Goal: Find specific page/section: Find specific page/section

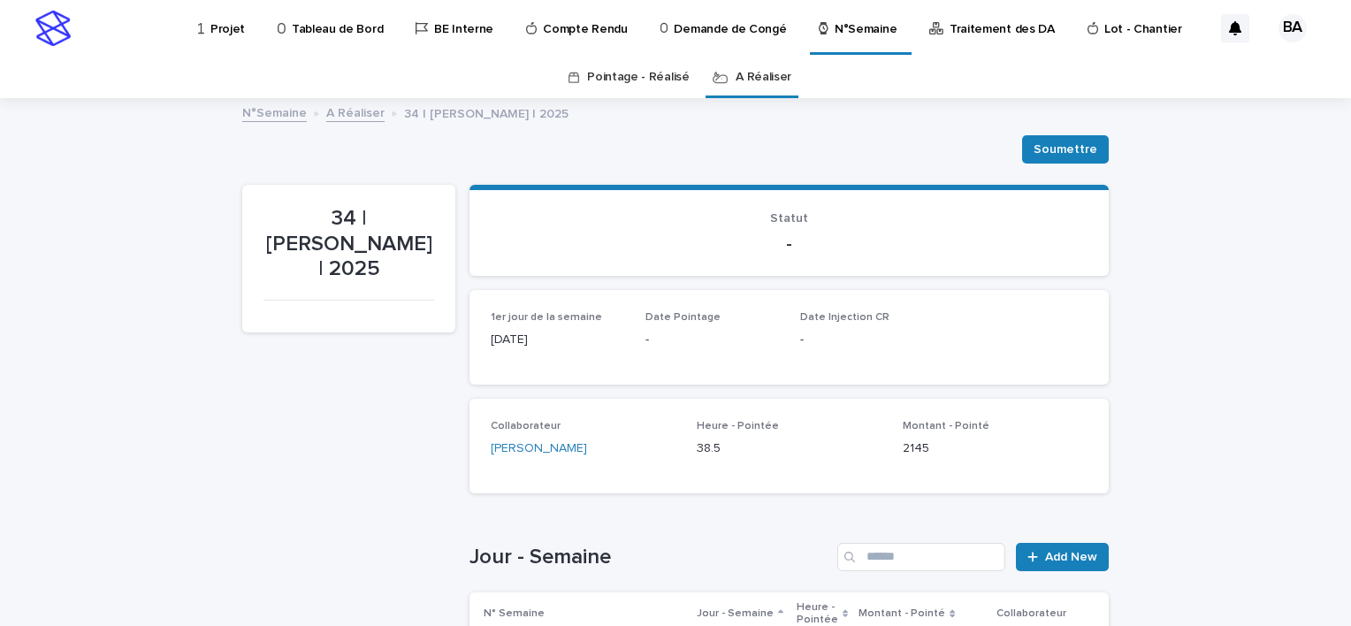
click at [226, 31] on p "Projet" at bounding box center [227, 18] width 34 height 37
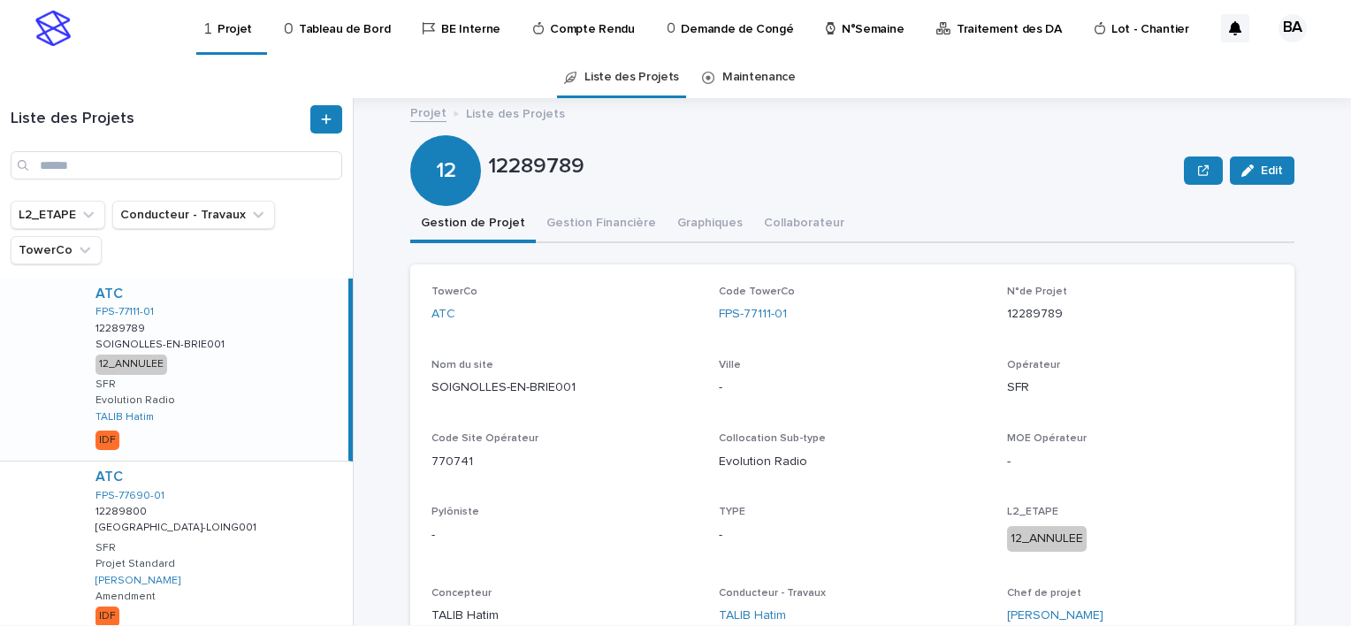
click at [320, 32] on p "Tableau de Bord" at bounding box center [344, 18] width 91 height 37
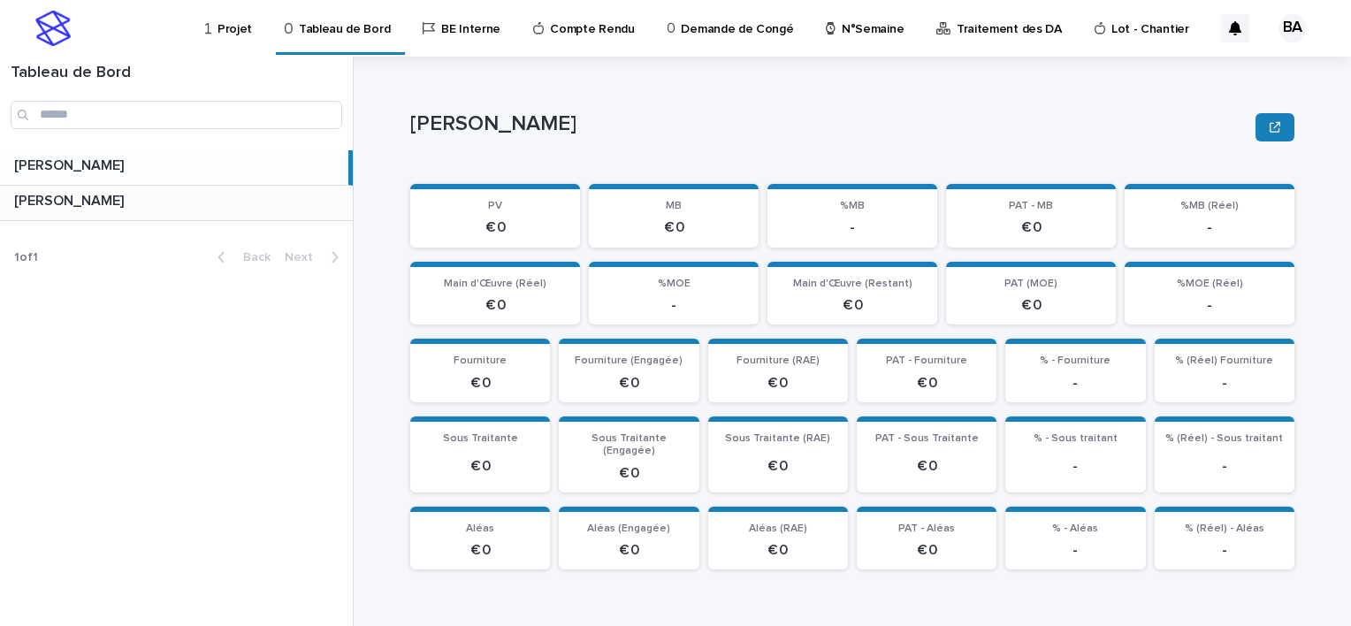
click at [283, 202] on p at bounding box center [180, 201] width 332 height 17
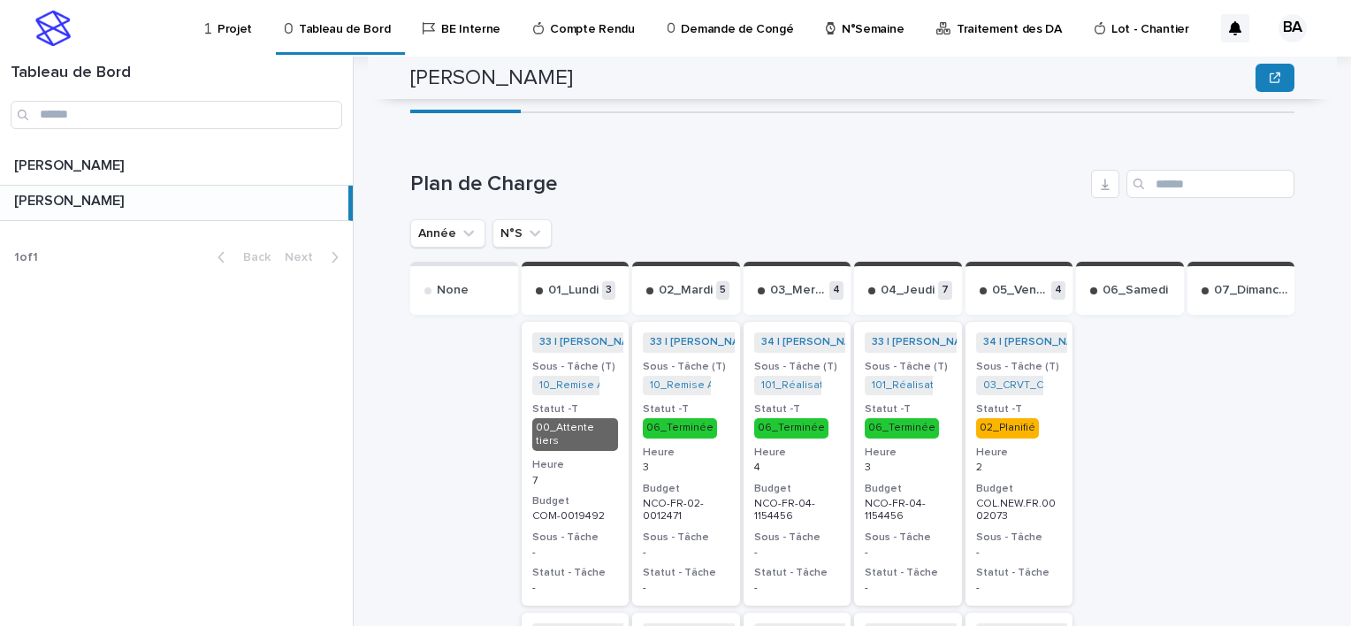
scroll to position [702, 0]
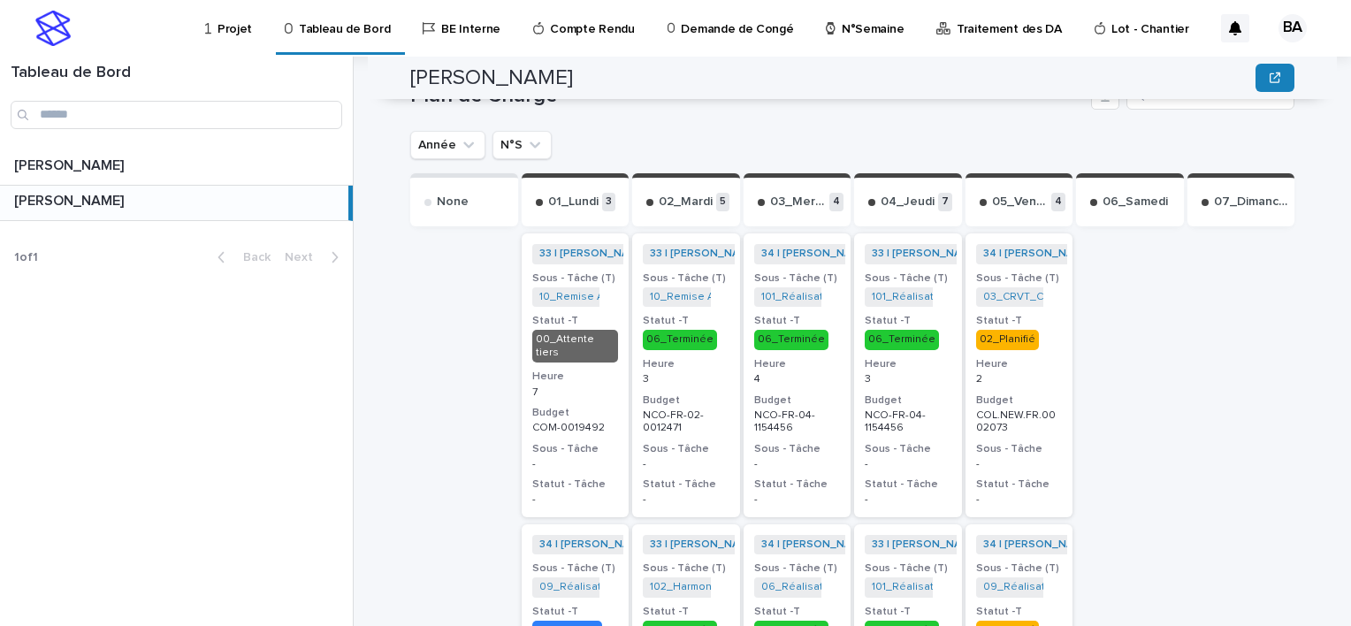
click at [1040, 314] on h3 "Statut -T" at bounding box center [1019, 321] width 87 height 14
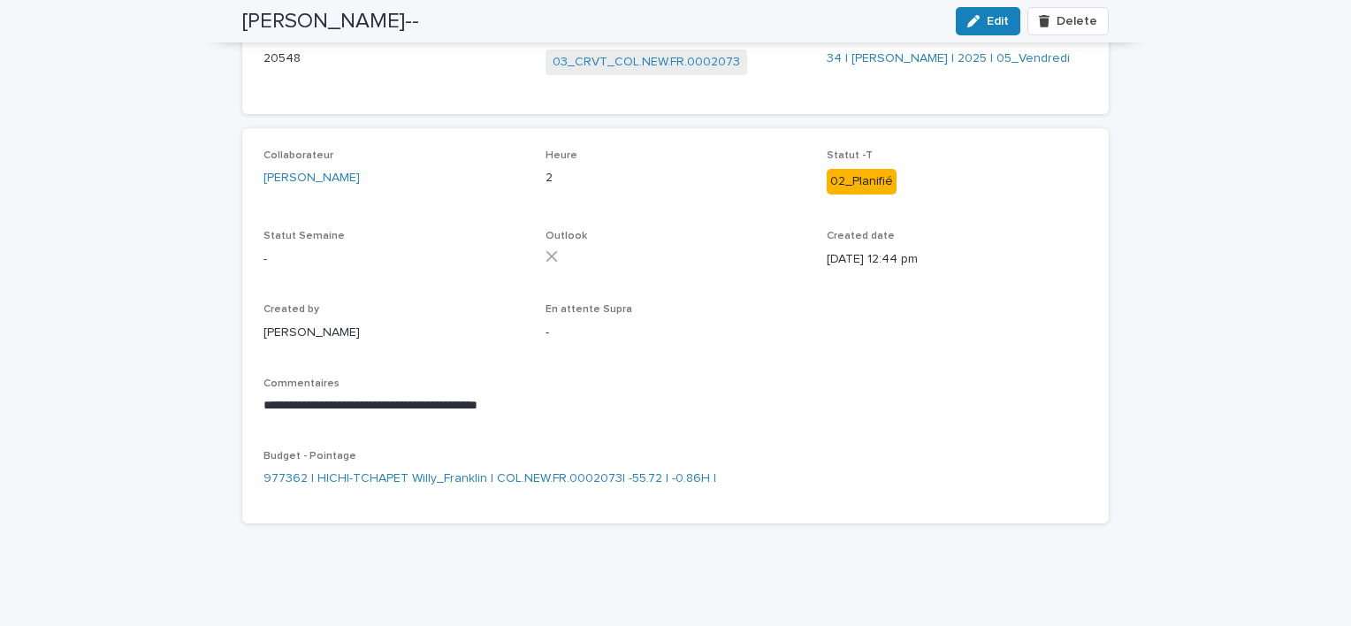
scroll to position [88, 0]
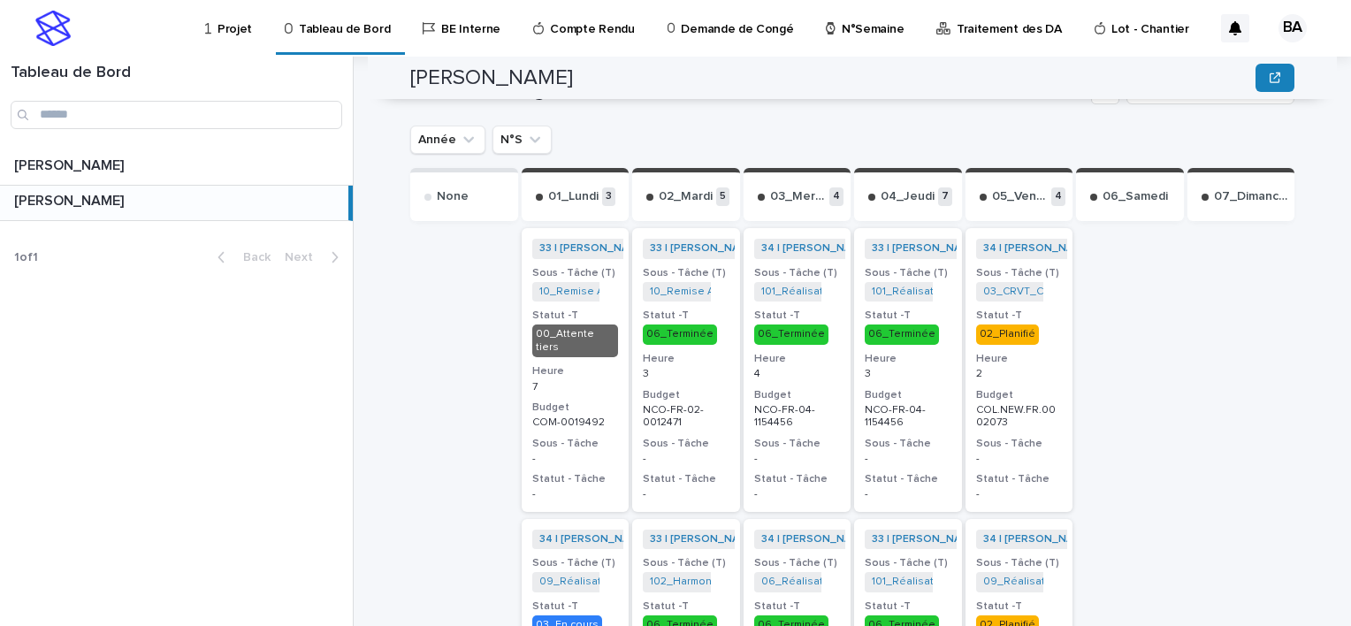
scroll to position [619, 0]
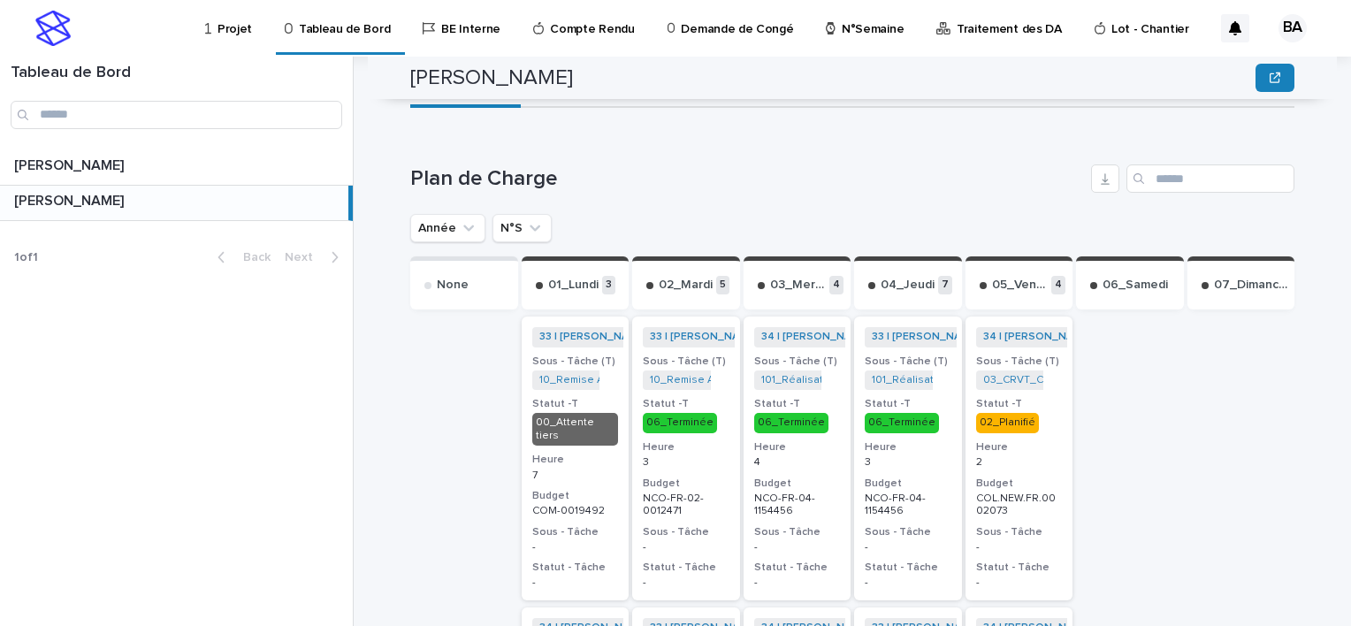
click at [1032, 456] on p "2" at bounding box center [1019, 462] width 87 height 12
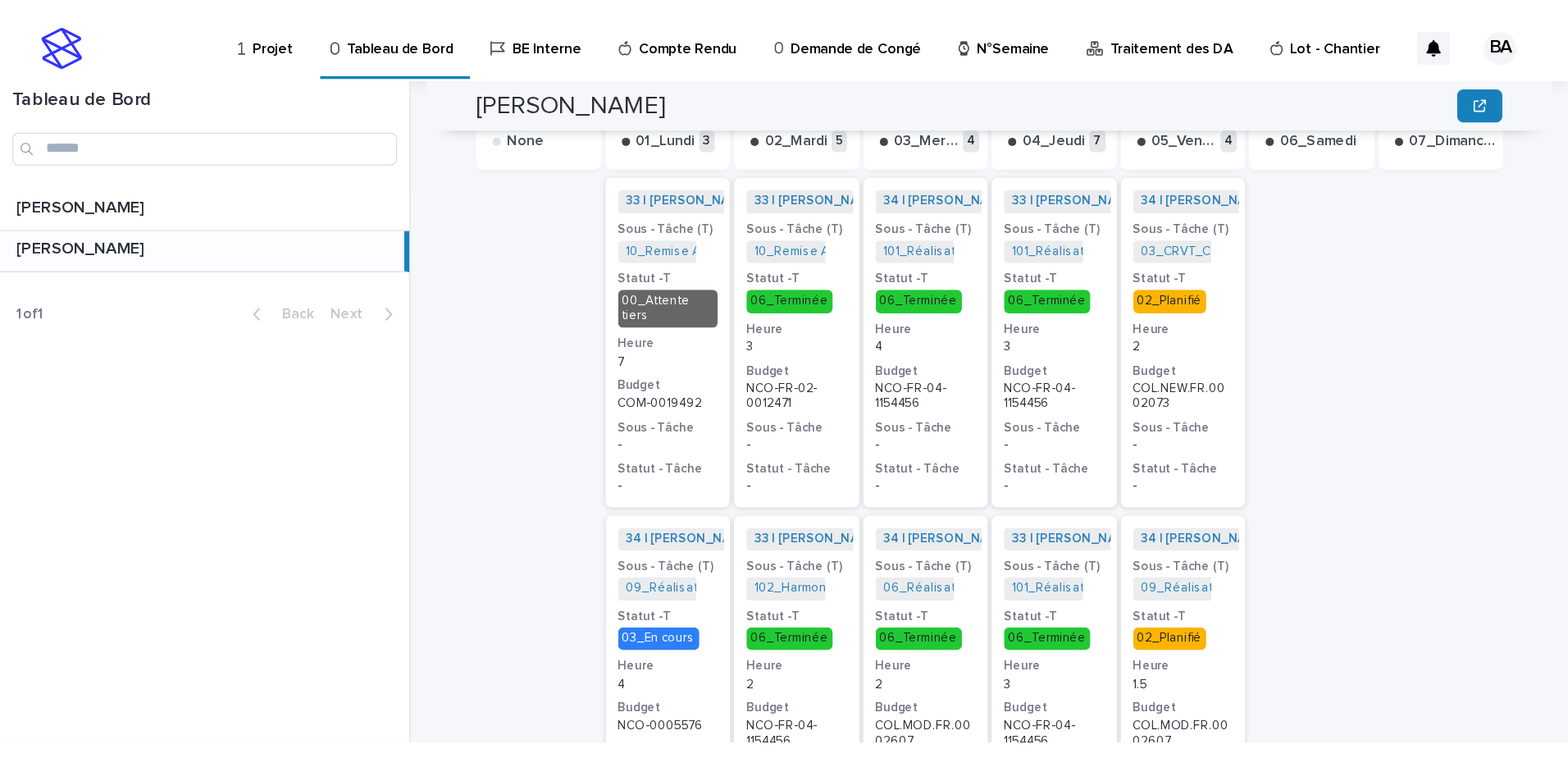
scroll to position [820, 0]
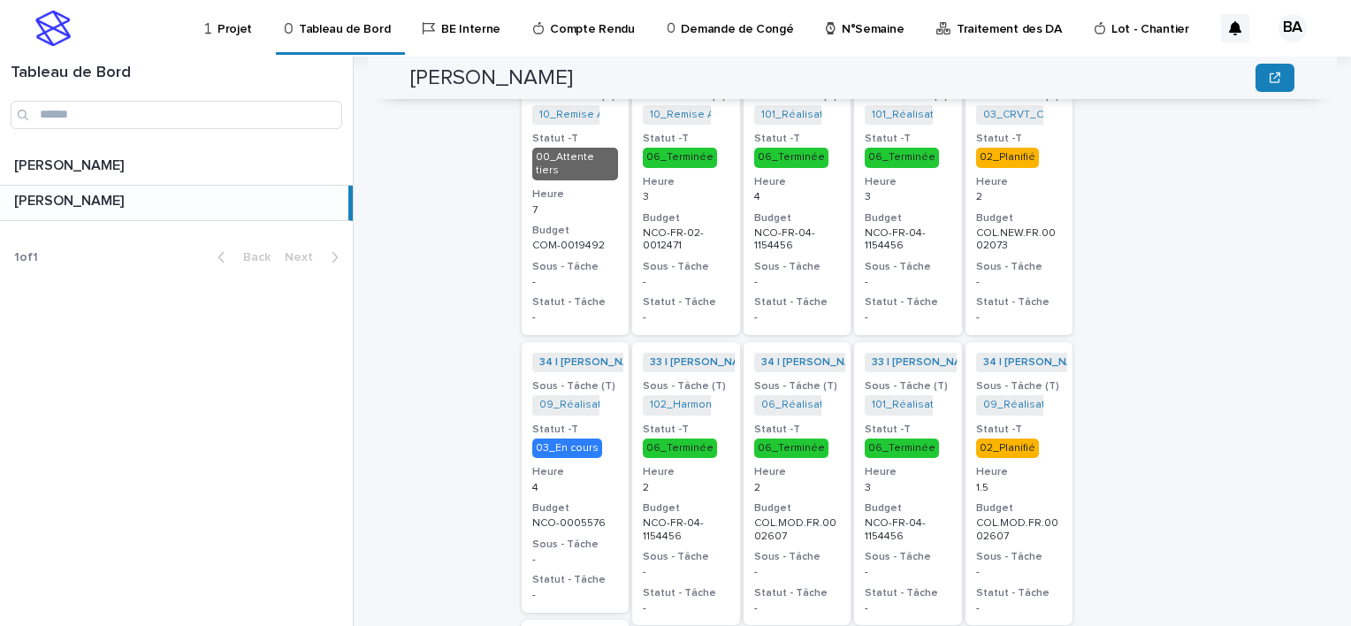
click at [220, 34] on p "Projet" at bounding box center [234, 18] width 34 height 37
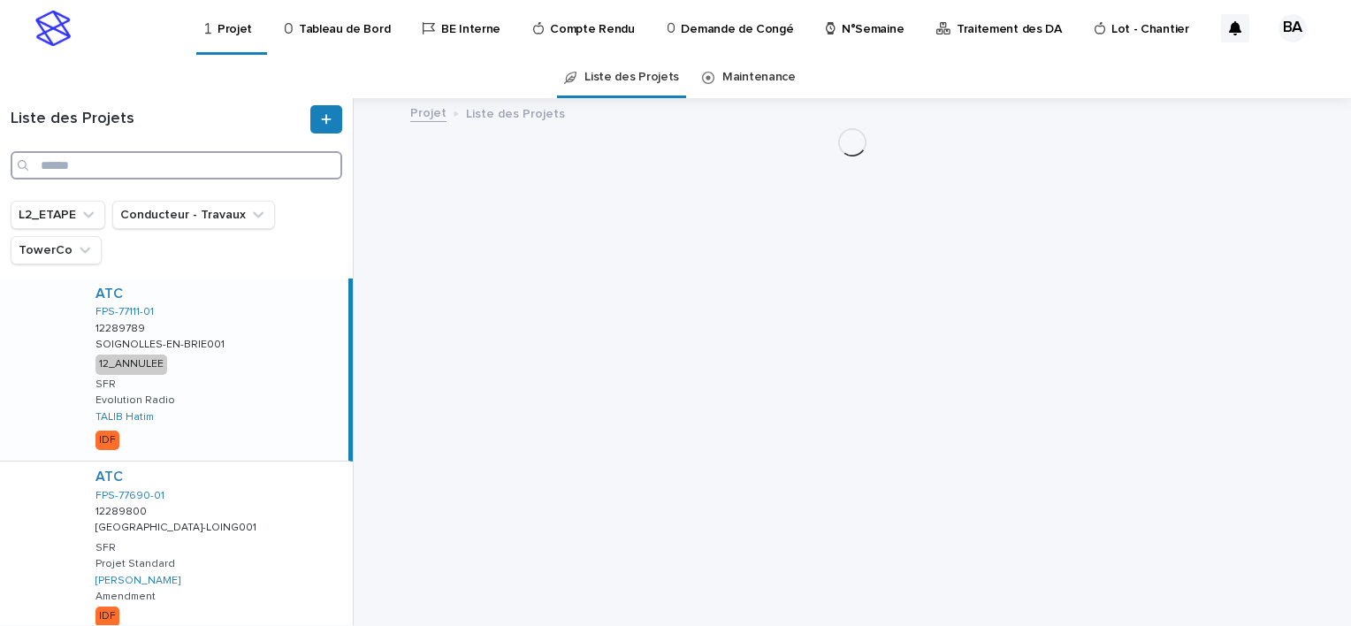
click at [111, 165] on input "Search" at bounding box center [177, 165] width 332 height 28
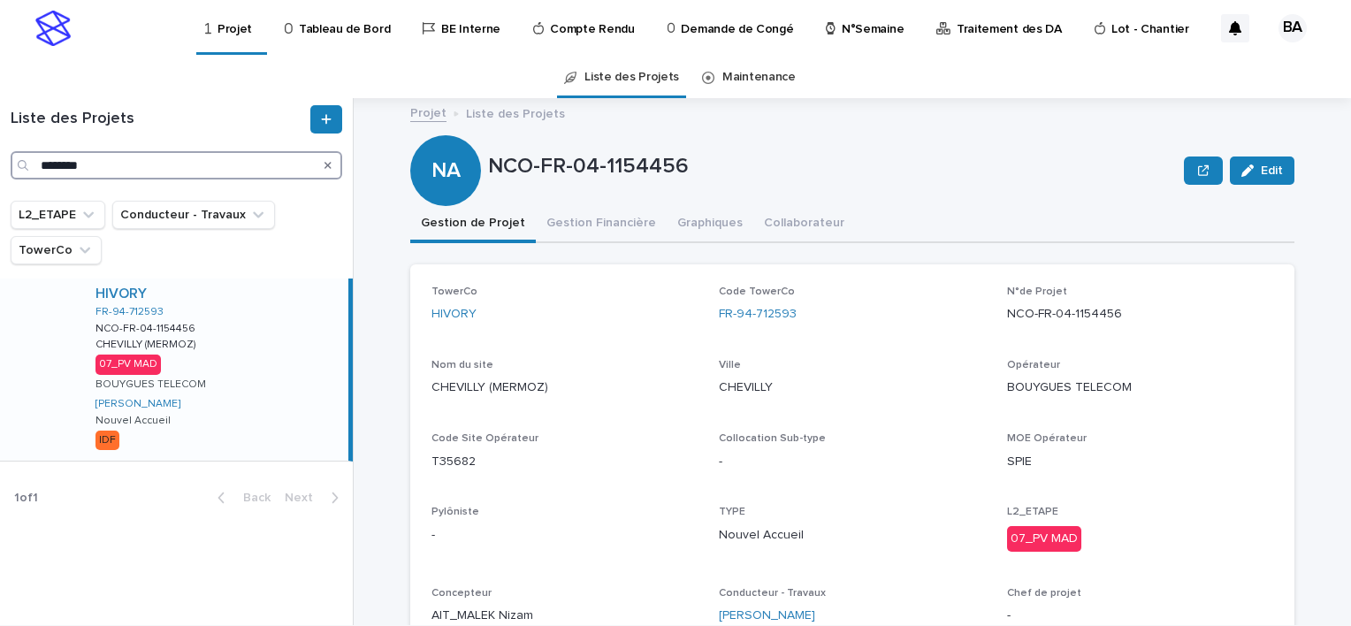
type input "********"
click at [297, 361] on div "HIVORY FR-94-712593 NCO-FR-04-1154456 NCO-FR-04-1154456 CHEVILLY (MERMOZ) CHEVI…" at bounding box center [214, 370] width 267 height 182
click at [582, 219] on button "Gestion Financière" at bounding box center [601, 224] width 131 height 37
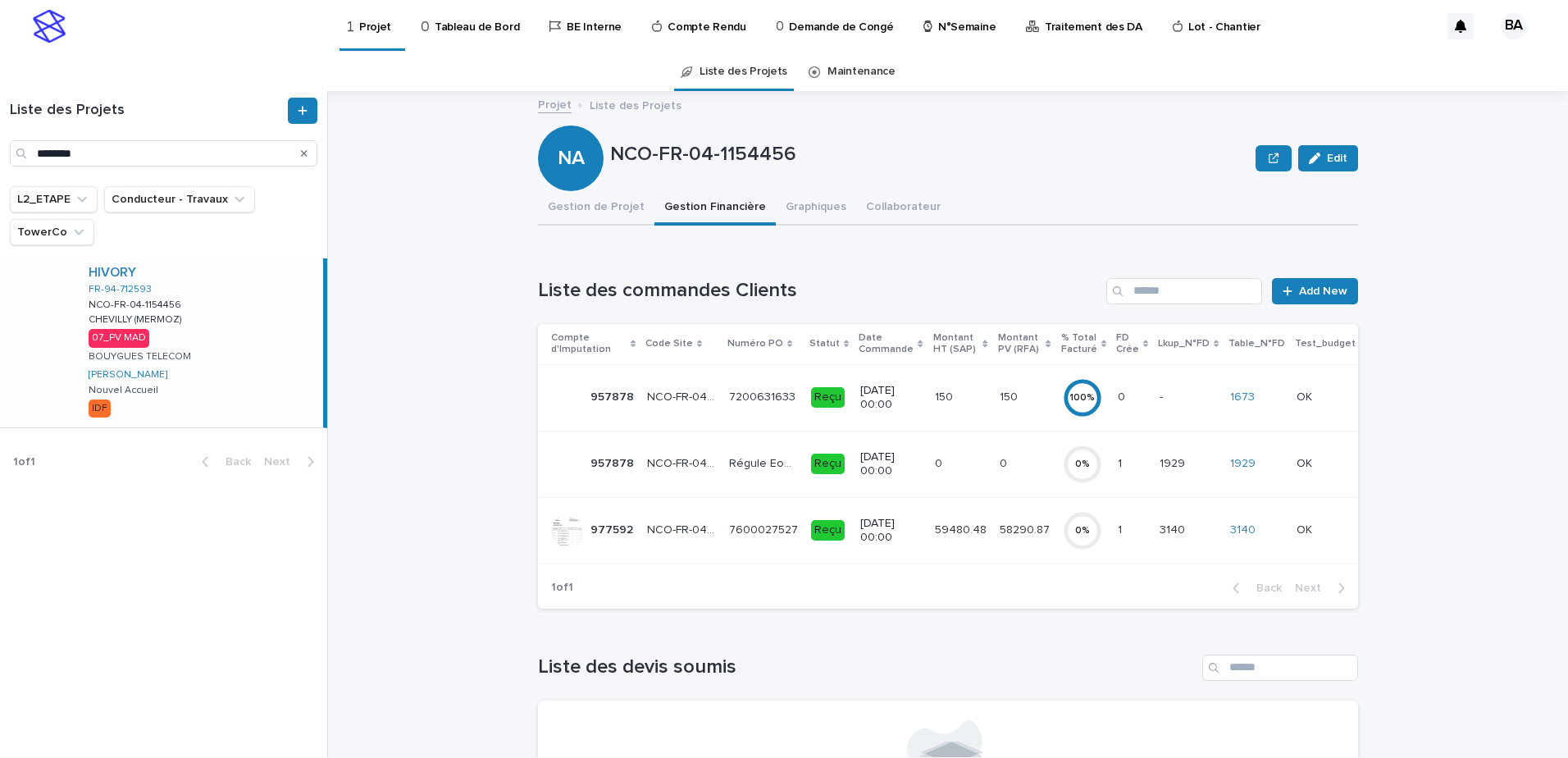
click at [961, 545] on td "59480.48 59480.48" at bounding box center [961, 531] width 65 height 67
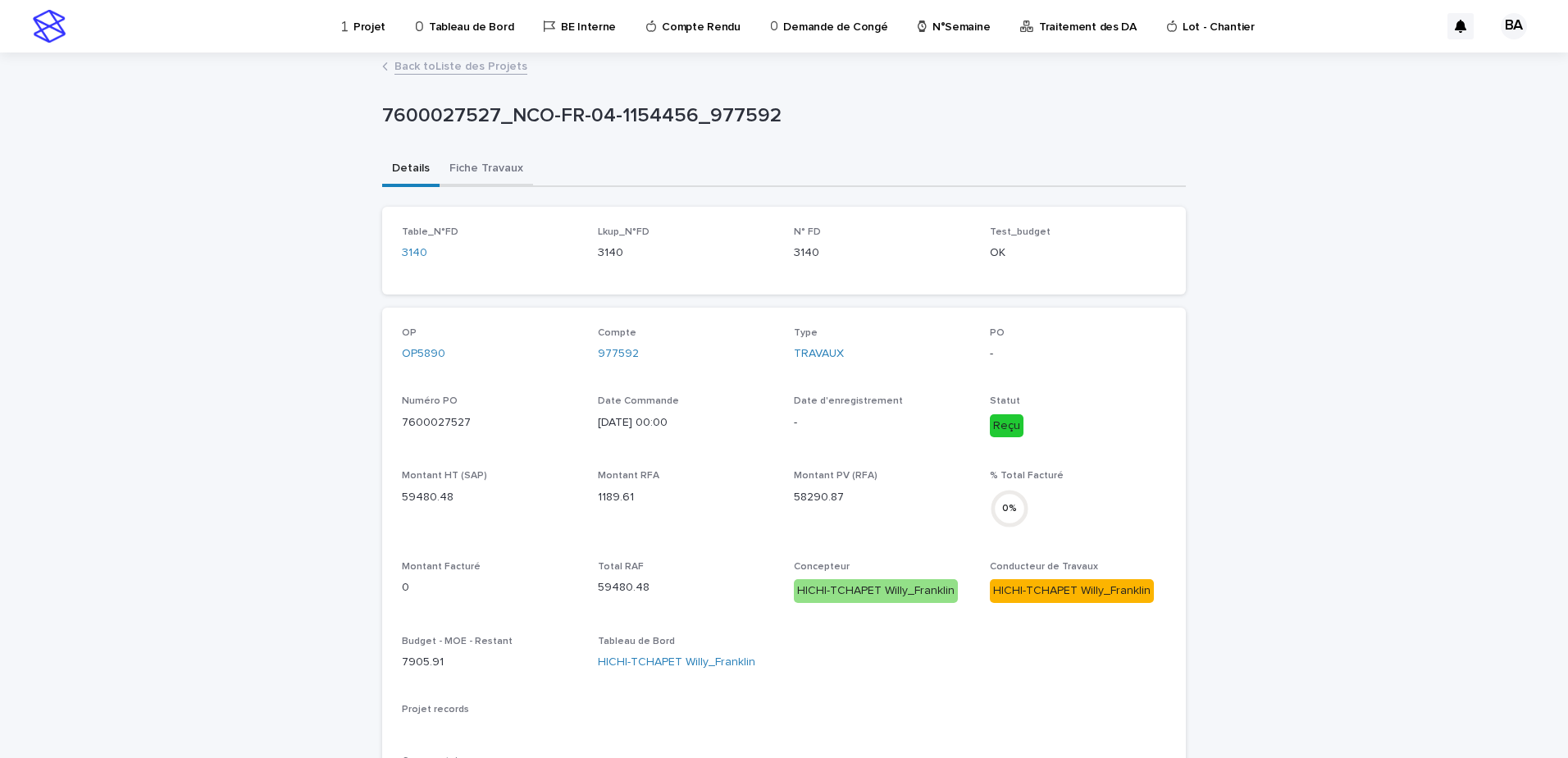
click at [480, 171] on button "Fiche Travaux" at bounding box center [486, 169] width 94 height 34
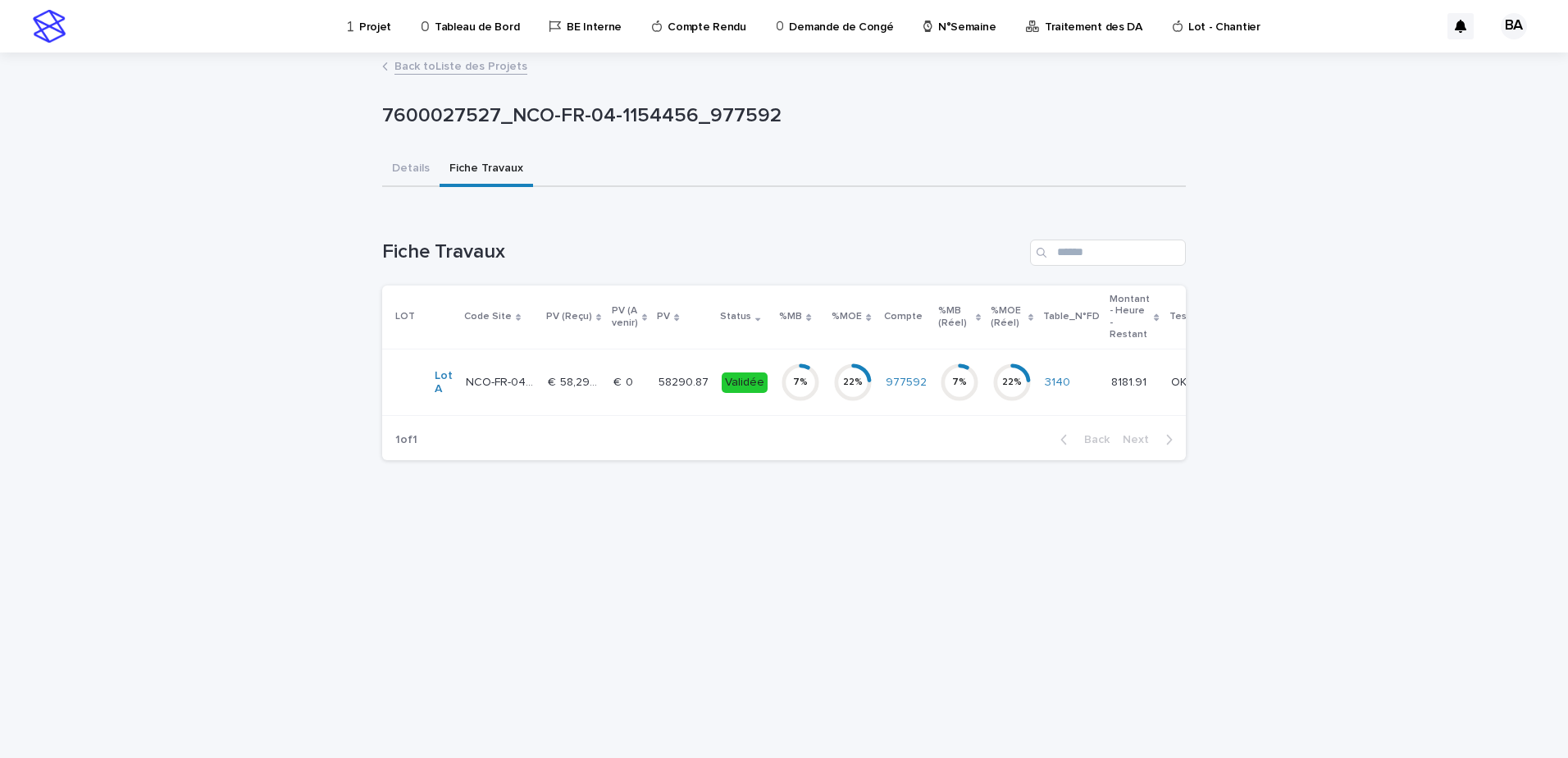
click at [658, 408] on td "58290.87 58290.87" at bounding box center [684, 383] width 63 height 67
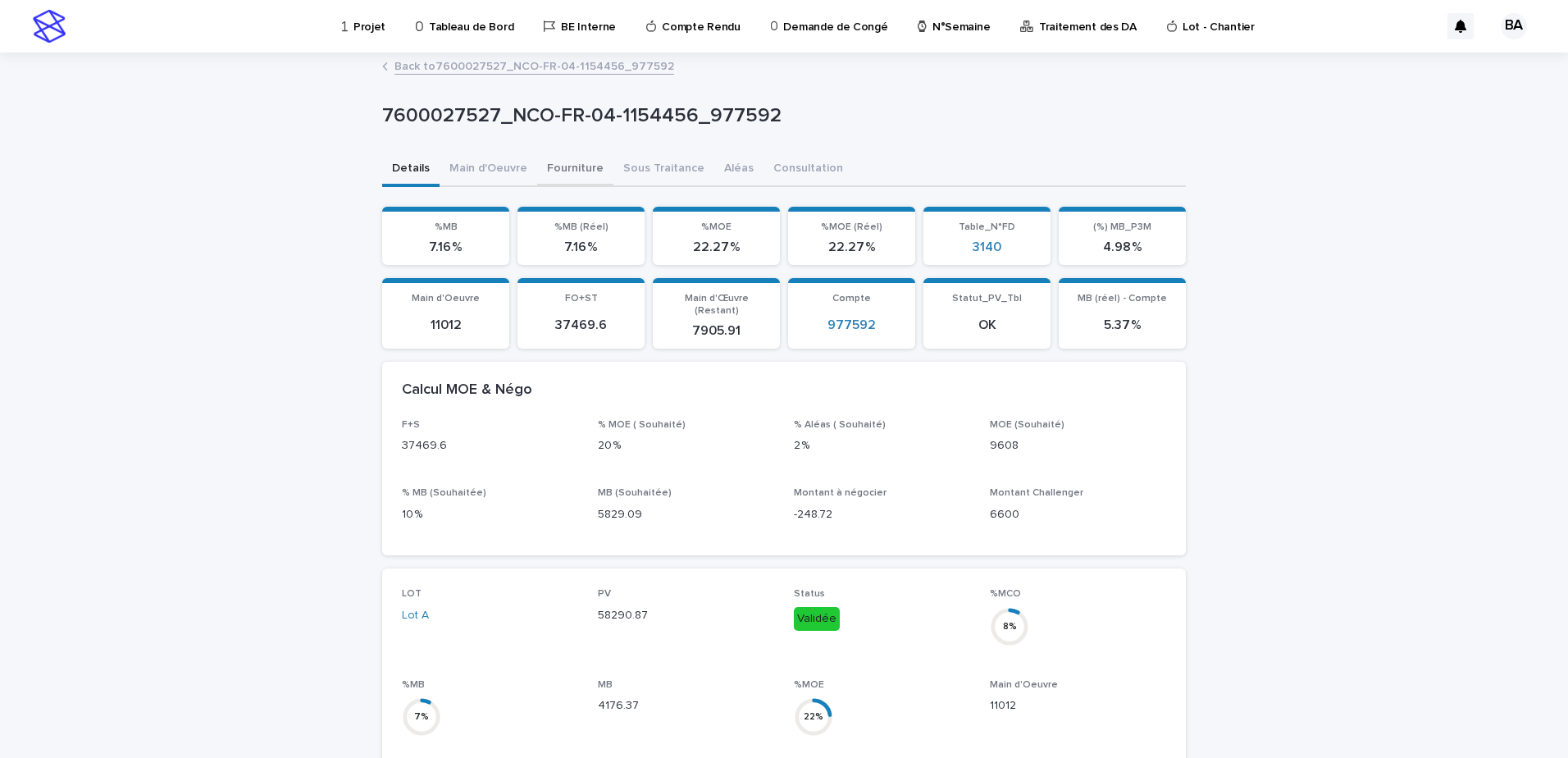
click at [571, 172] on button "Fourniture" at bounding box center [575, 169] width 76 height 34
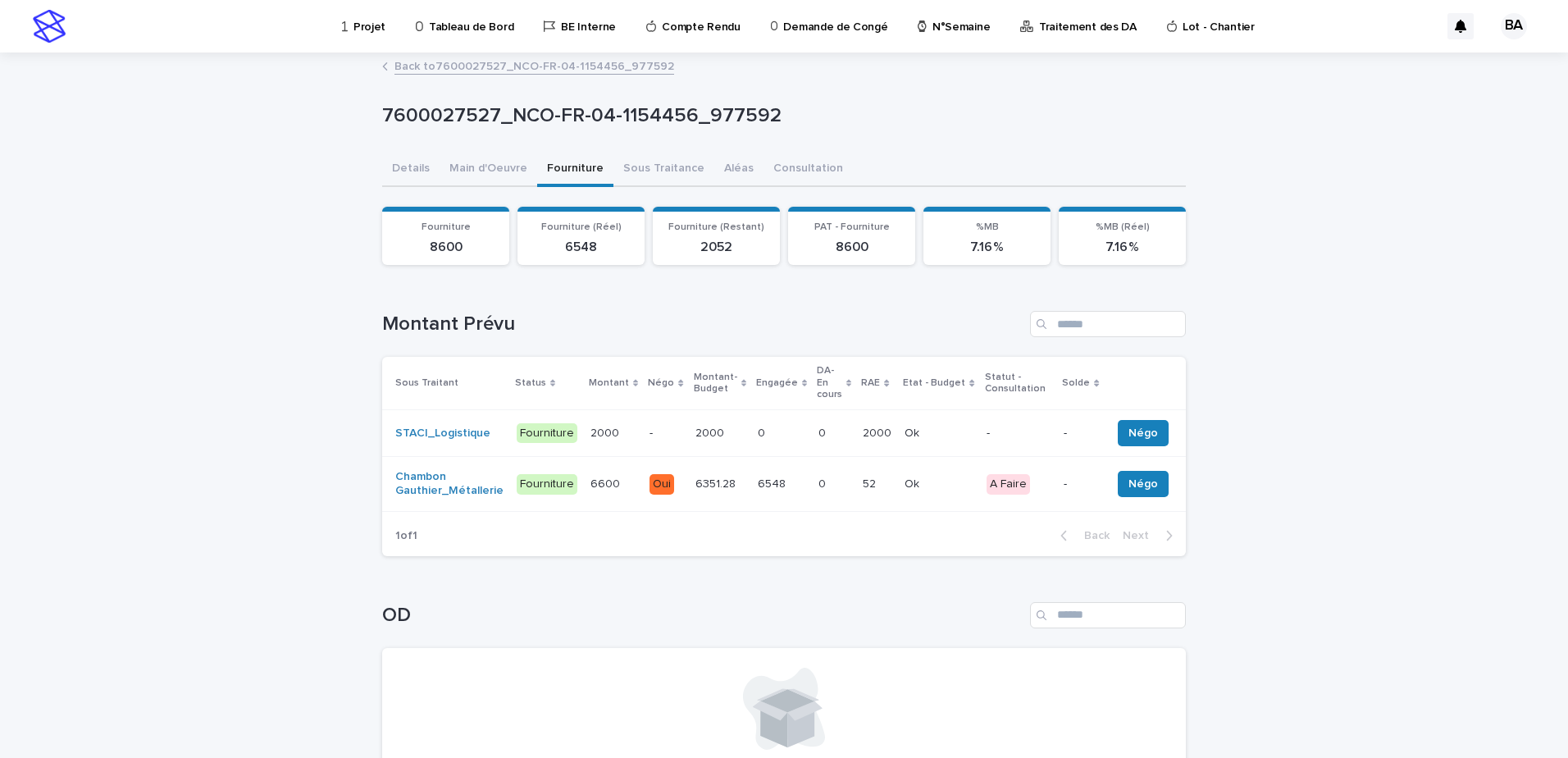
click at [921, 434] on div "Ok Ok" at bounding box center [939, 433] width 69 height 27
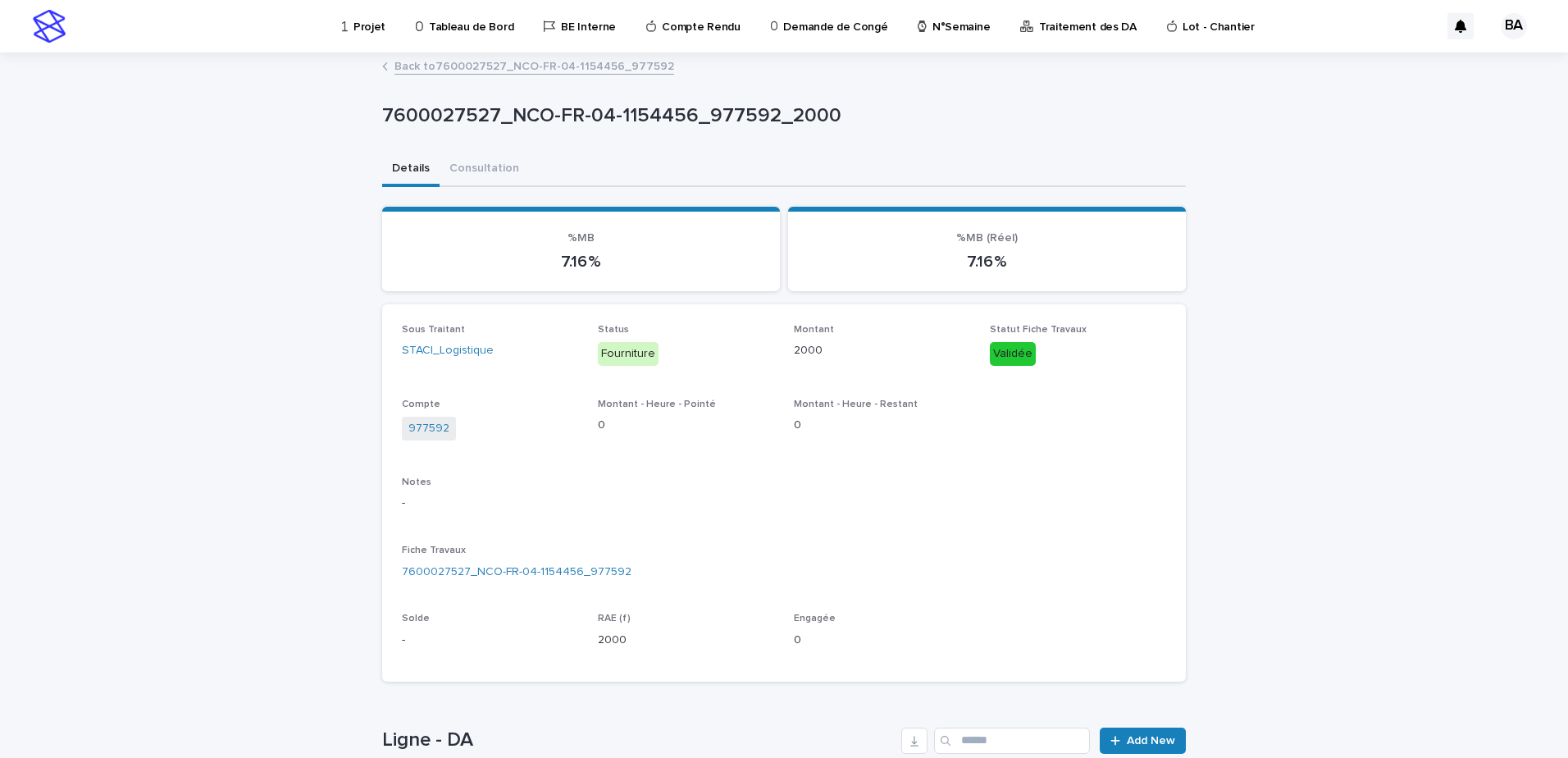
click at [312, 114] on div "Loading... Saving… Loading... Saving… 7600027527_NCO-FR-04-1154456_977592_2000 …" at bounding box center [784, 555] width 1568 height 1002
click at [432, 67] on link "Back to 7600027527_NCO-FR-04-1154456_977592" at bounding box center [533, 65] width 279 height 19
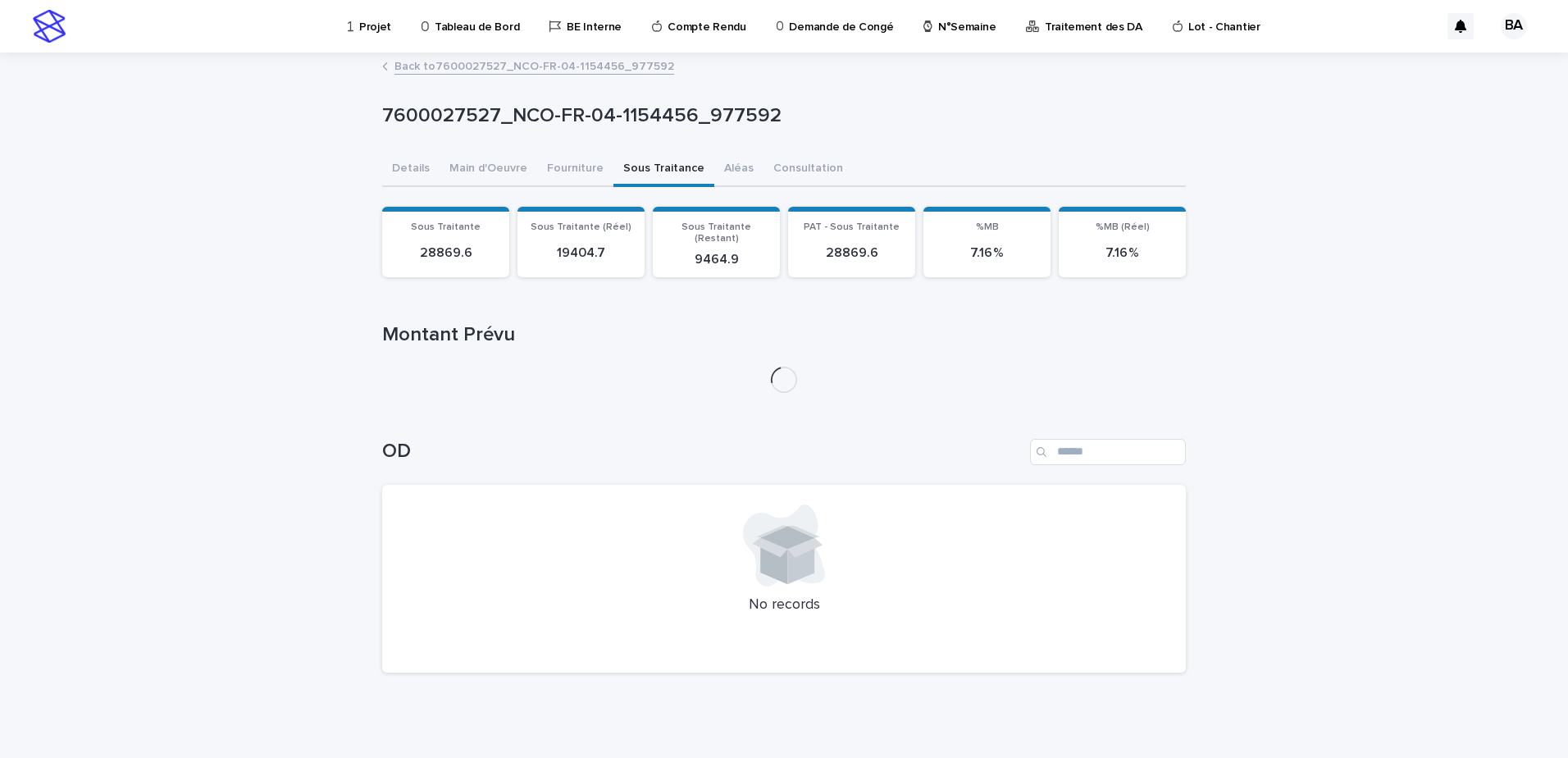
click at [639, 171] on button "Sous Traitance" at bounding box center [663, 169] width 101 height 34
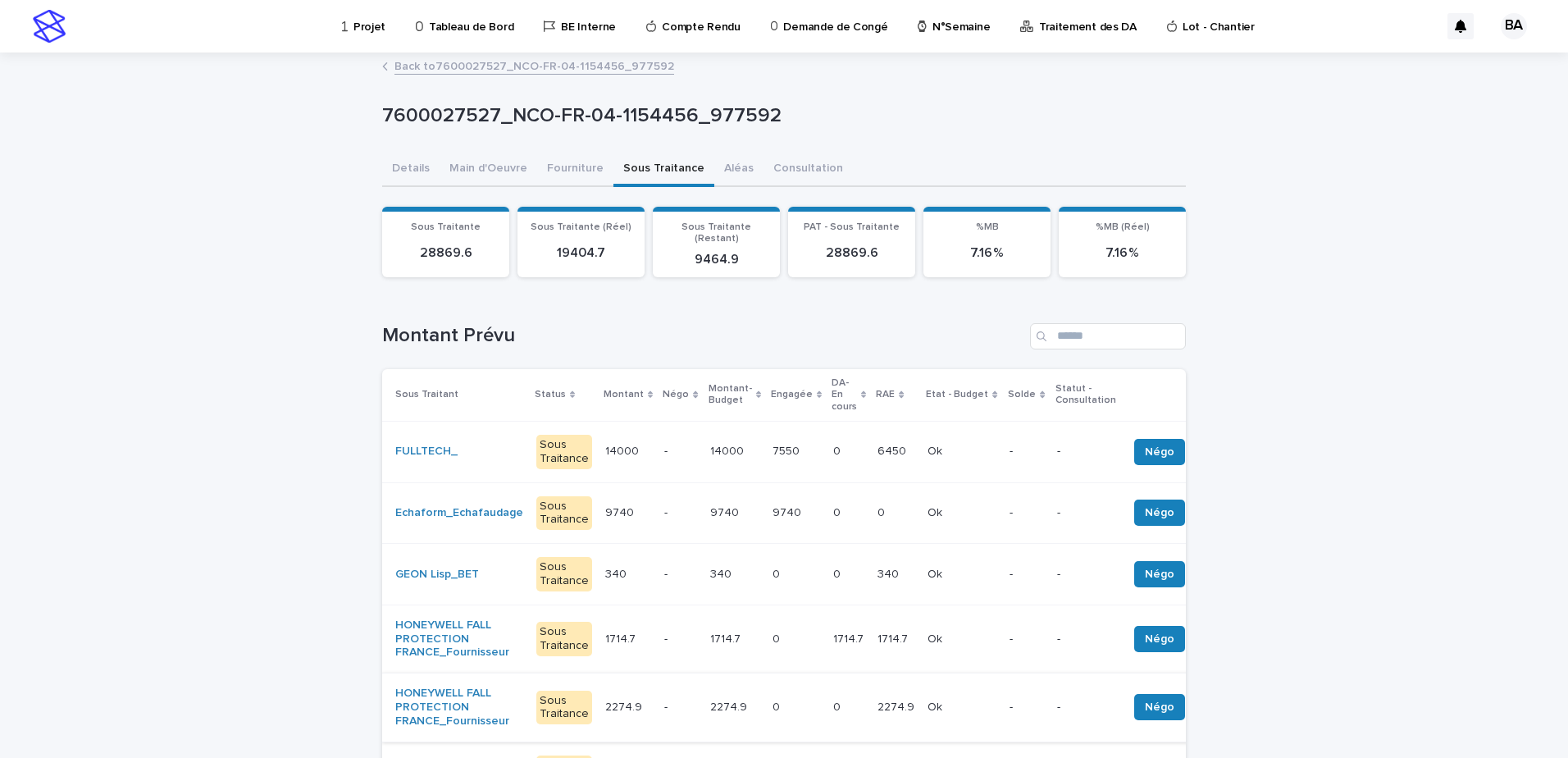
scroll to position [246, 0]
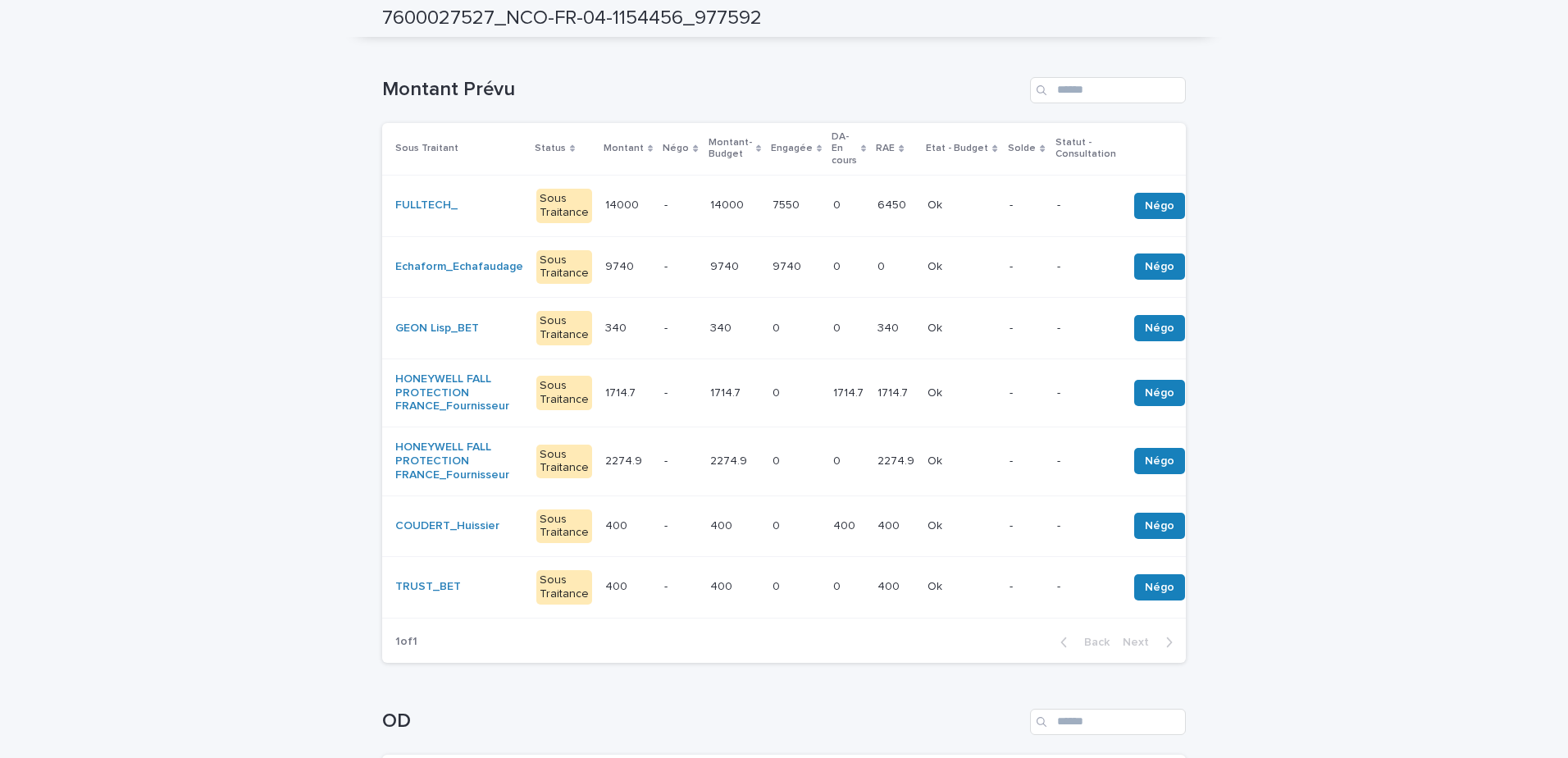
click at [661, 209] on td "-" at bounding box center [680, 205] width 45 height 61
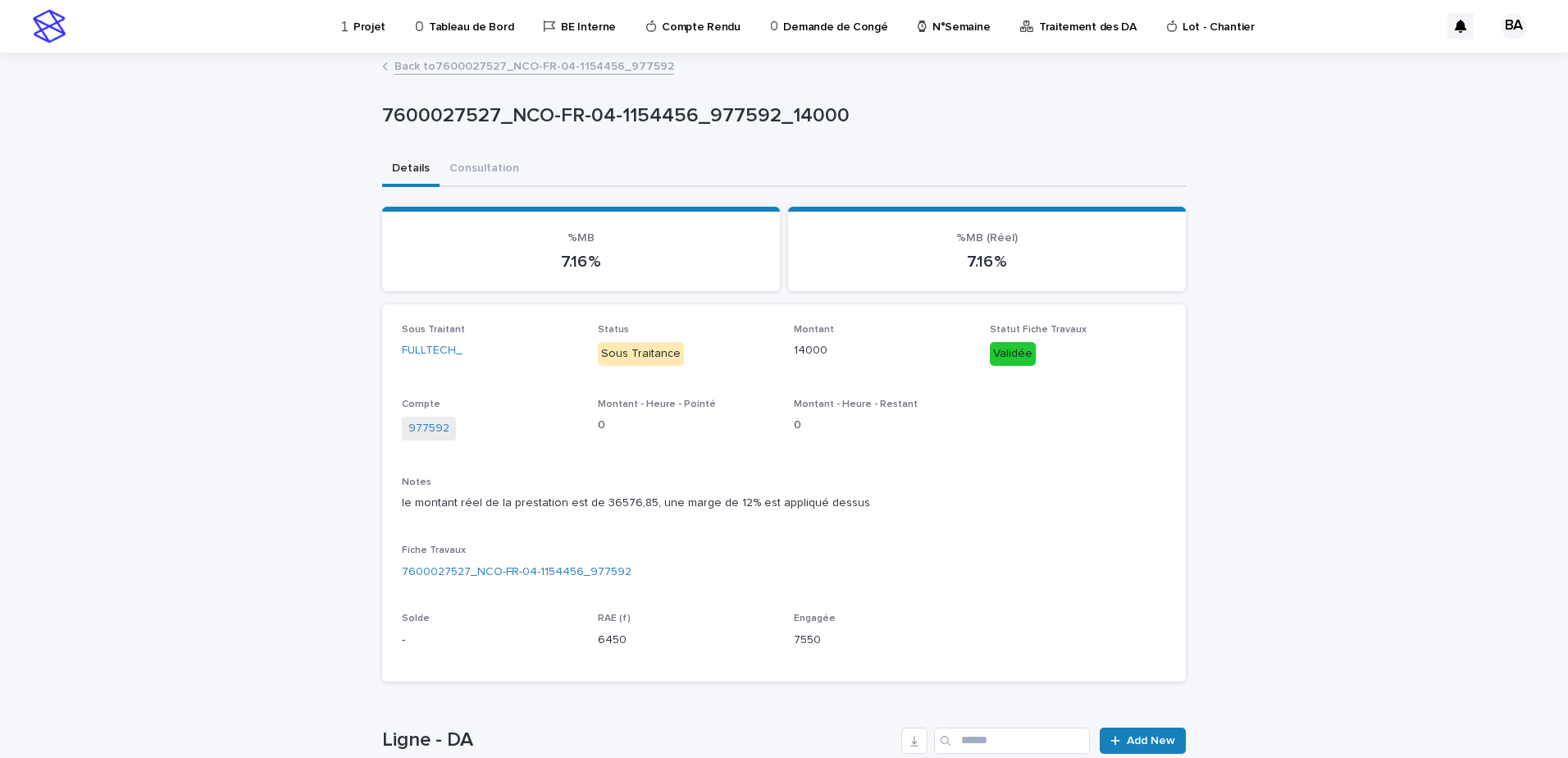
click at [456, 67] on link "Back to 7600027527_NCO-FR-04-1154456_977592" at bounding box center [533, 65] width 279 height 19
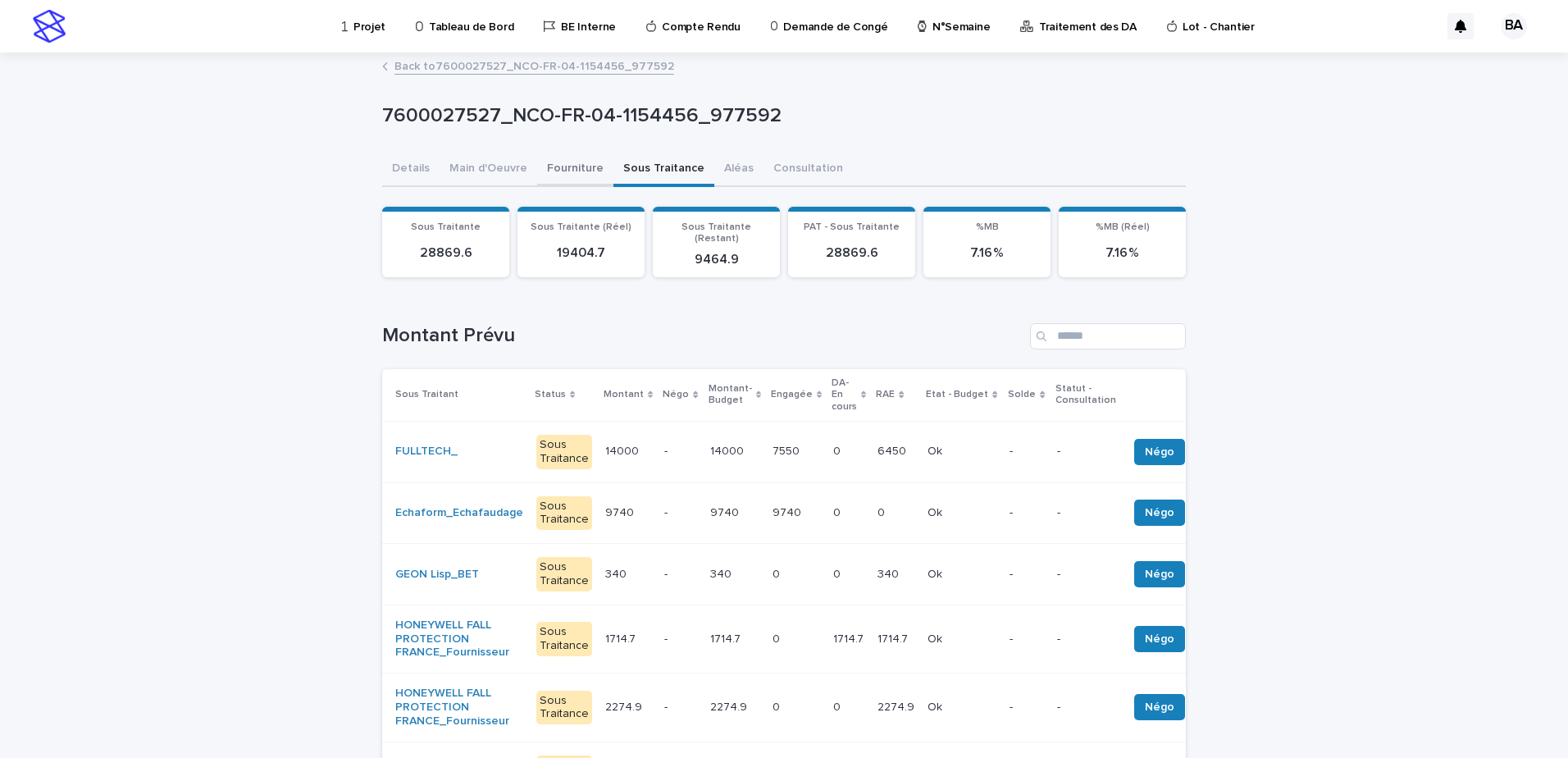
click at [546, 166] on button "Fourniture" at bounding box center [575, 169] width 76 height 34
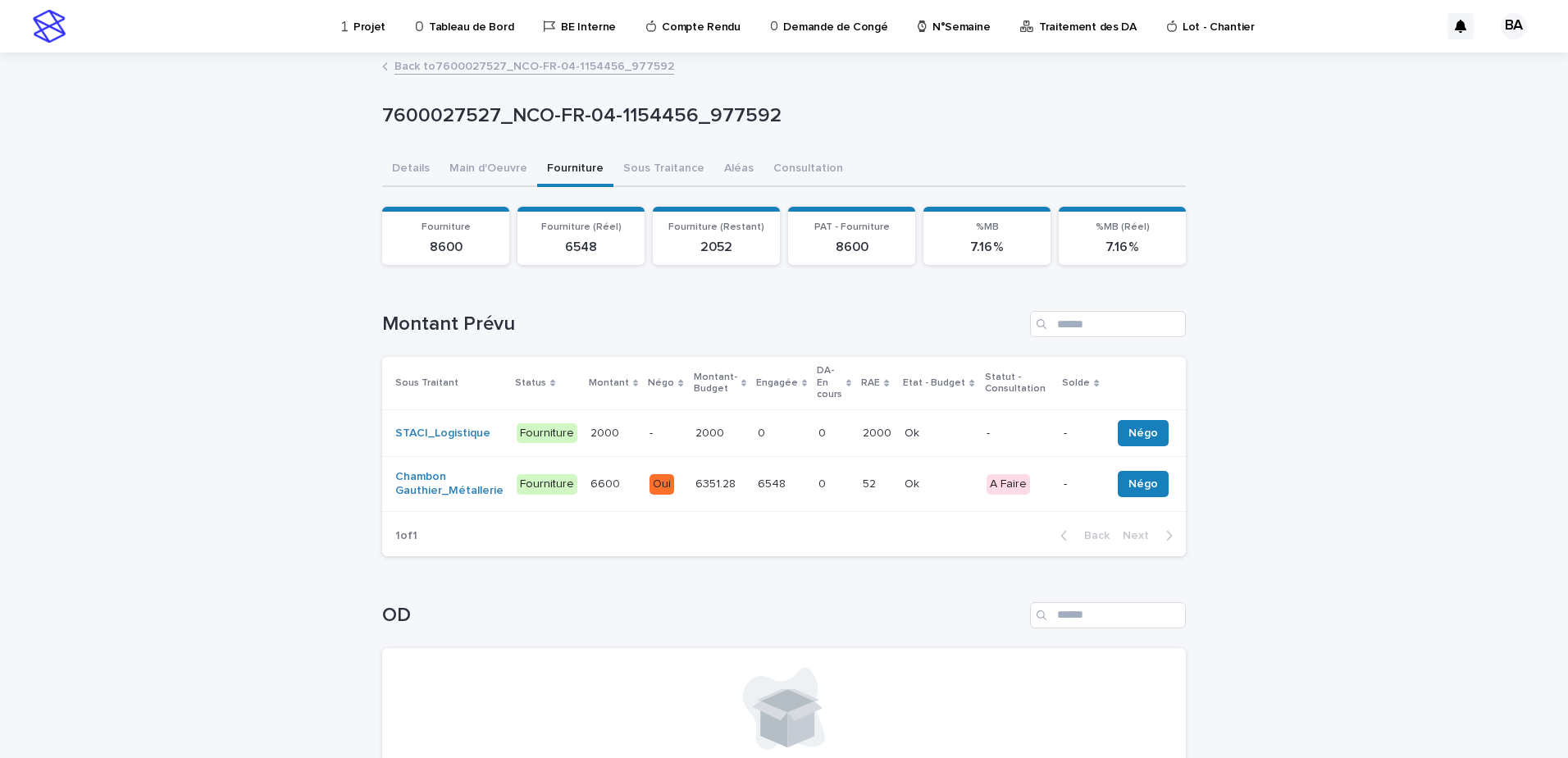
click at [772, 434] on div "0 0" at bounding box center [781, 433] width 47 height 27
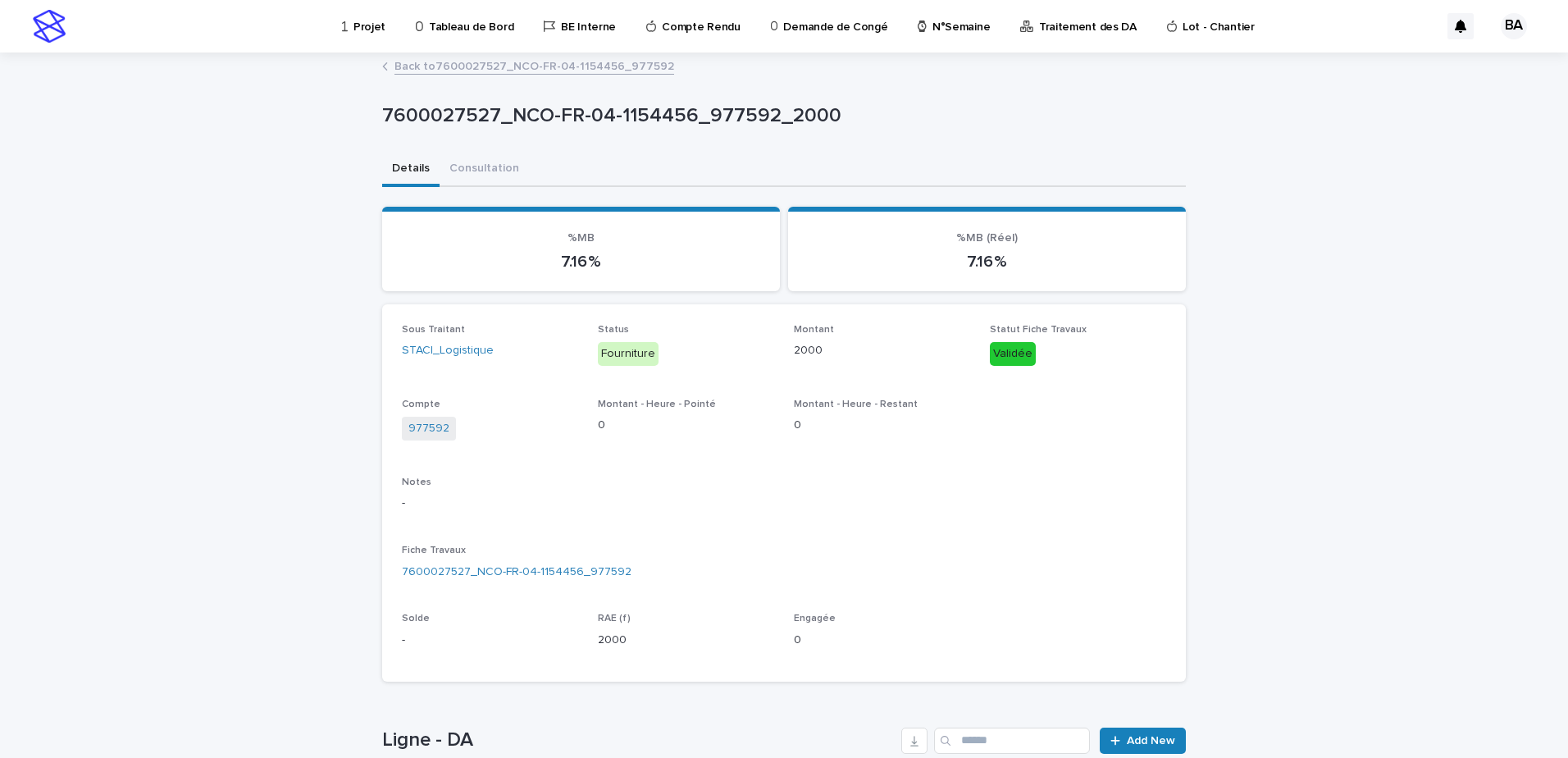
click at [497, 61] on link "Back to 7600027527_NCO-FR-04-1154456_977592" at bounding box center [533, 65] width 279 height 19
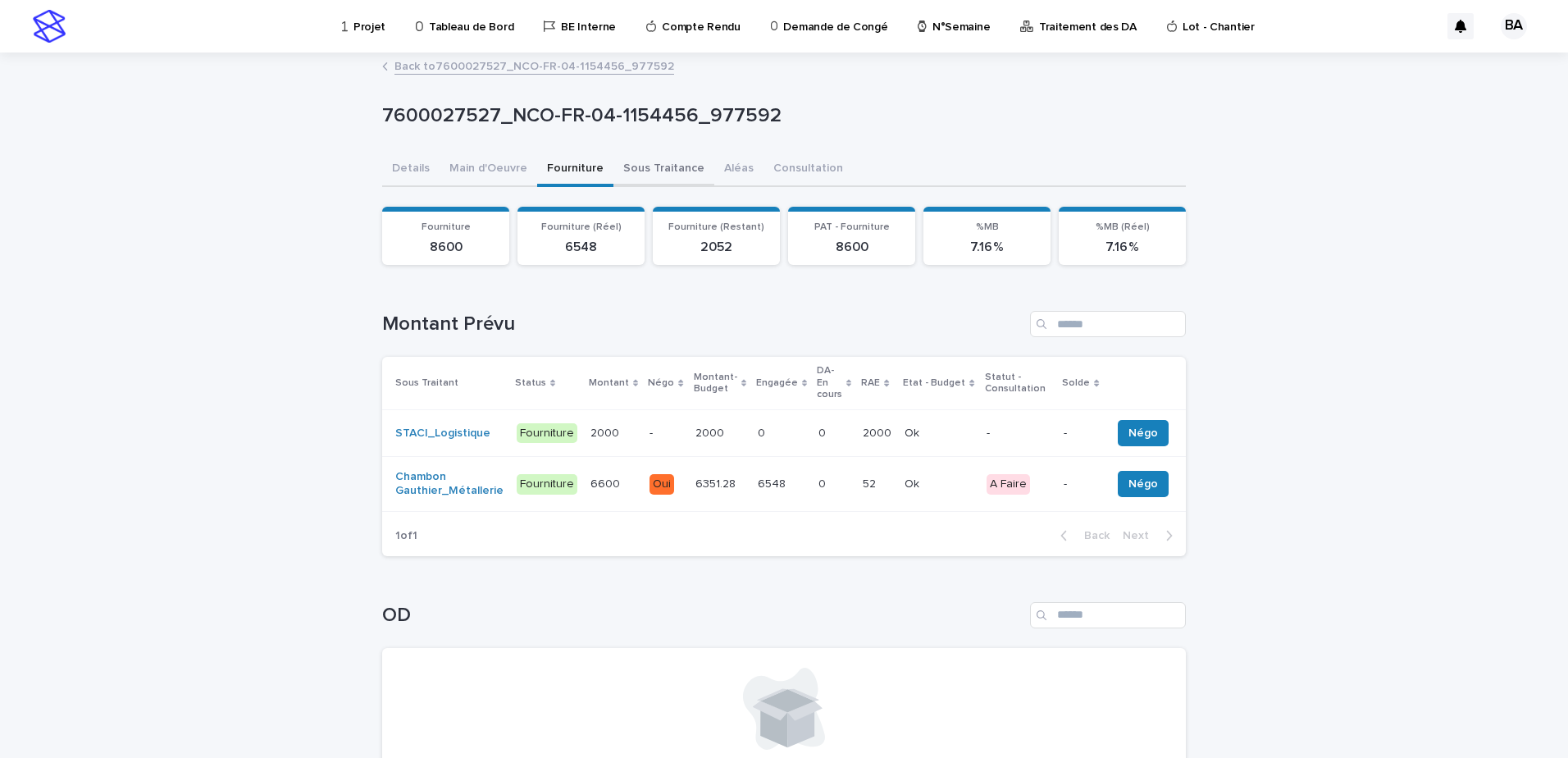
click at [654, 166] on button "Sous Traitance" at bounding box center [663, 169] width 101 height 34
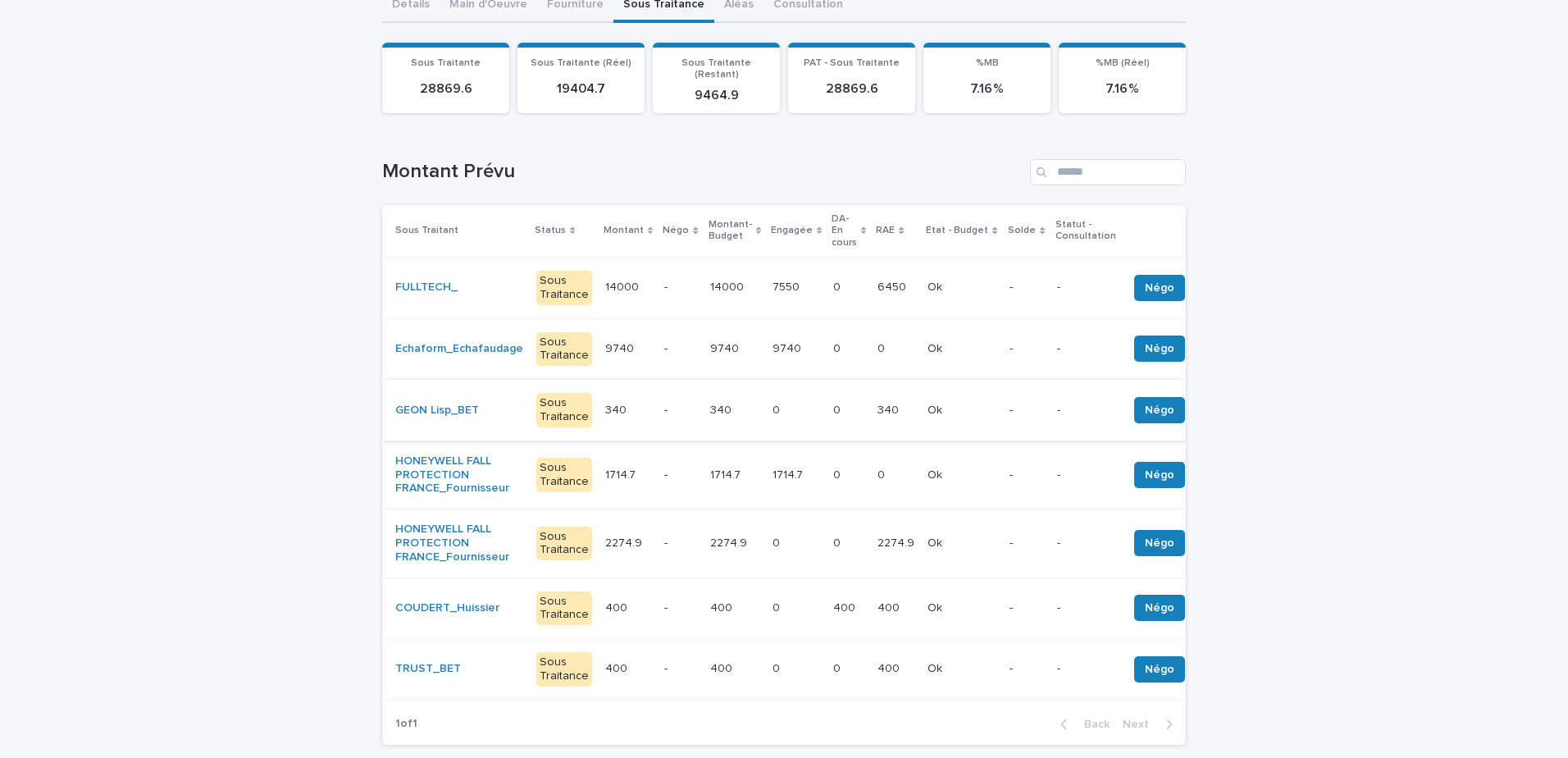
scroll to position [246, 0]
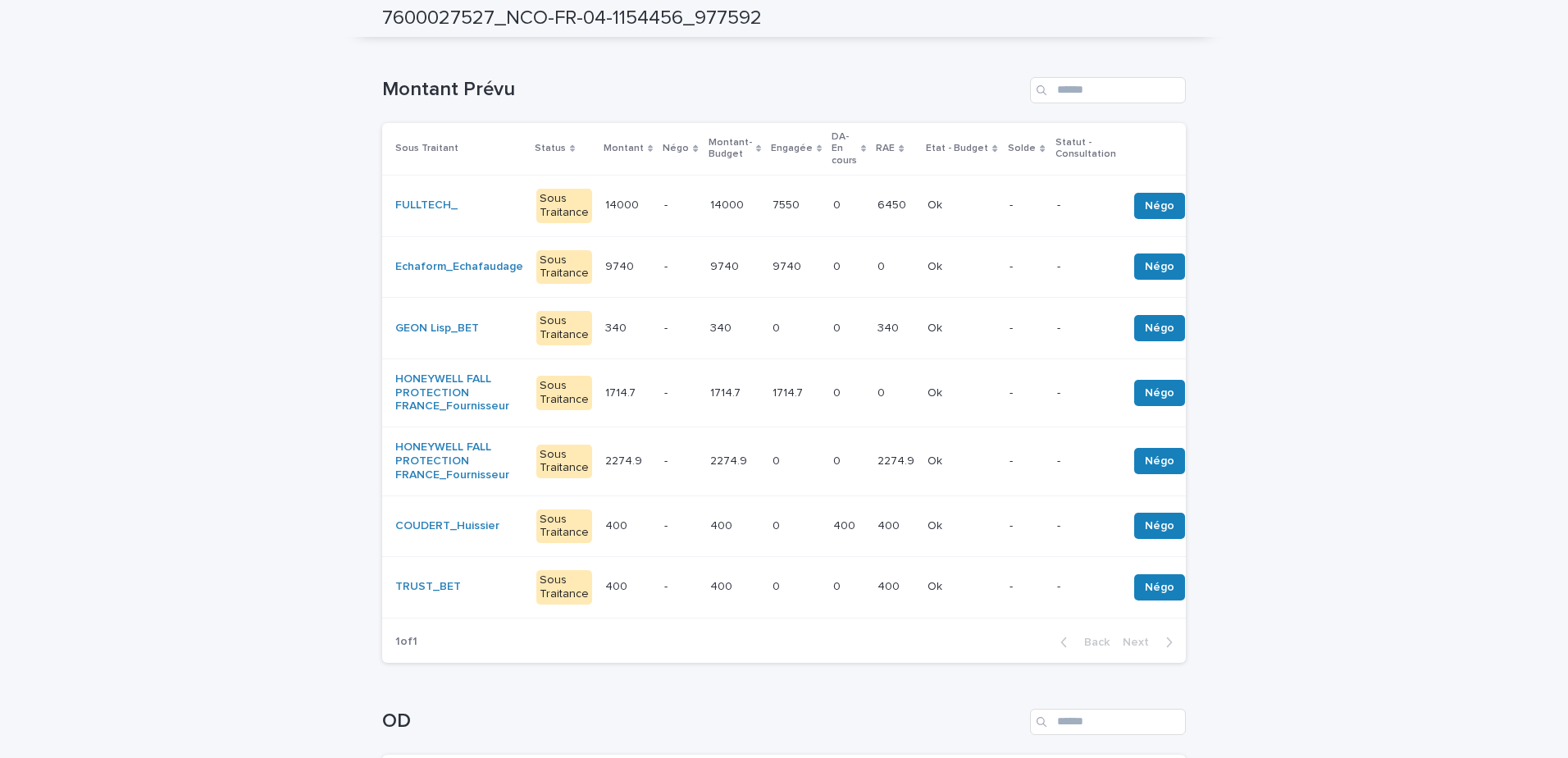
click at [773, 383] on p "1714.7" at bounding box center [790, 392] width 33 height 18
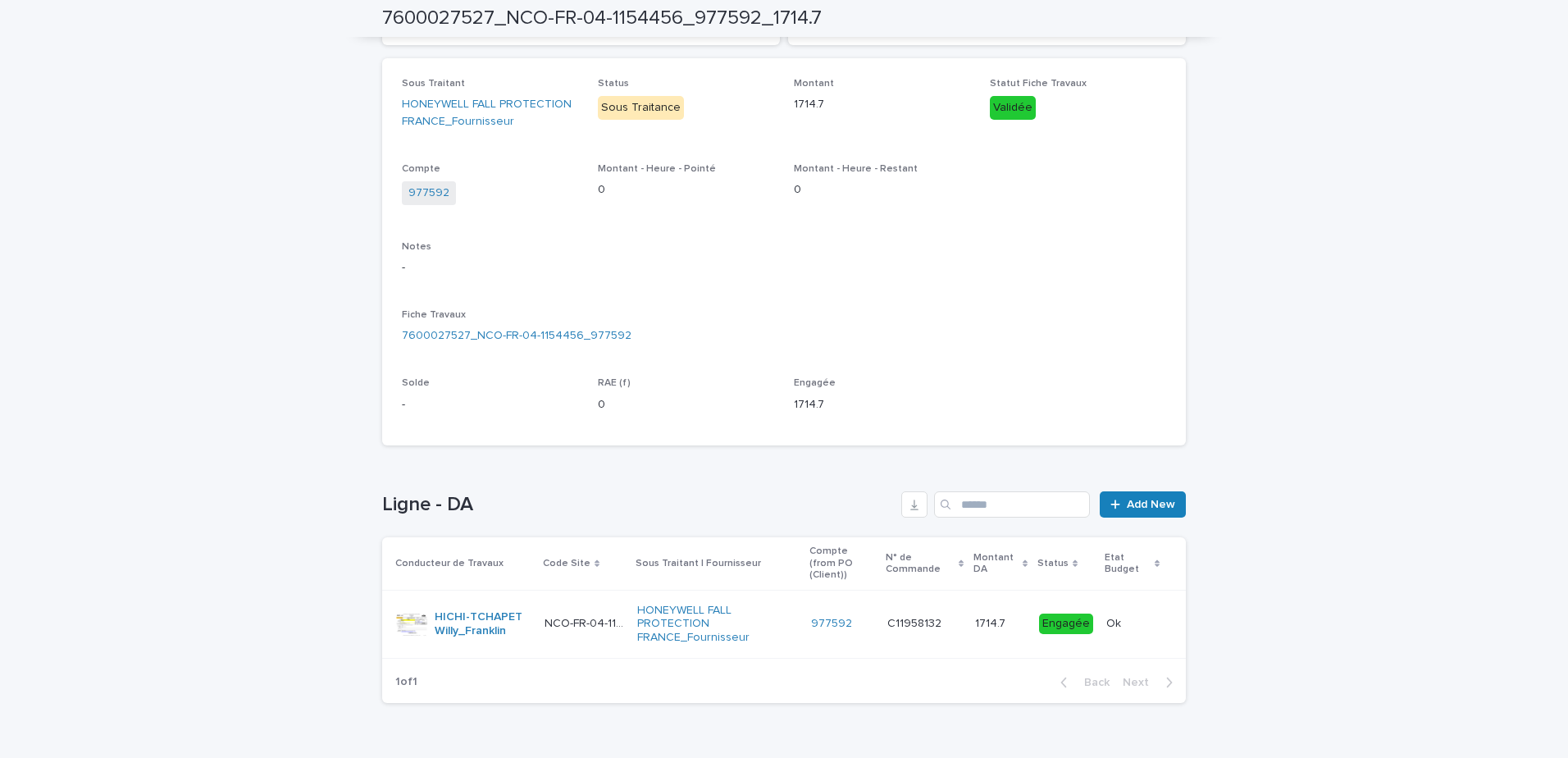
scroll to position [275, 0]
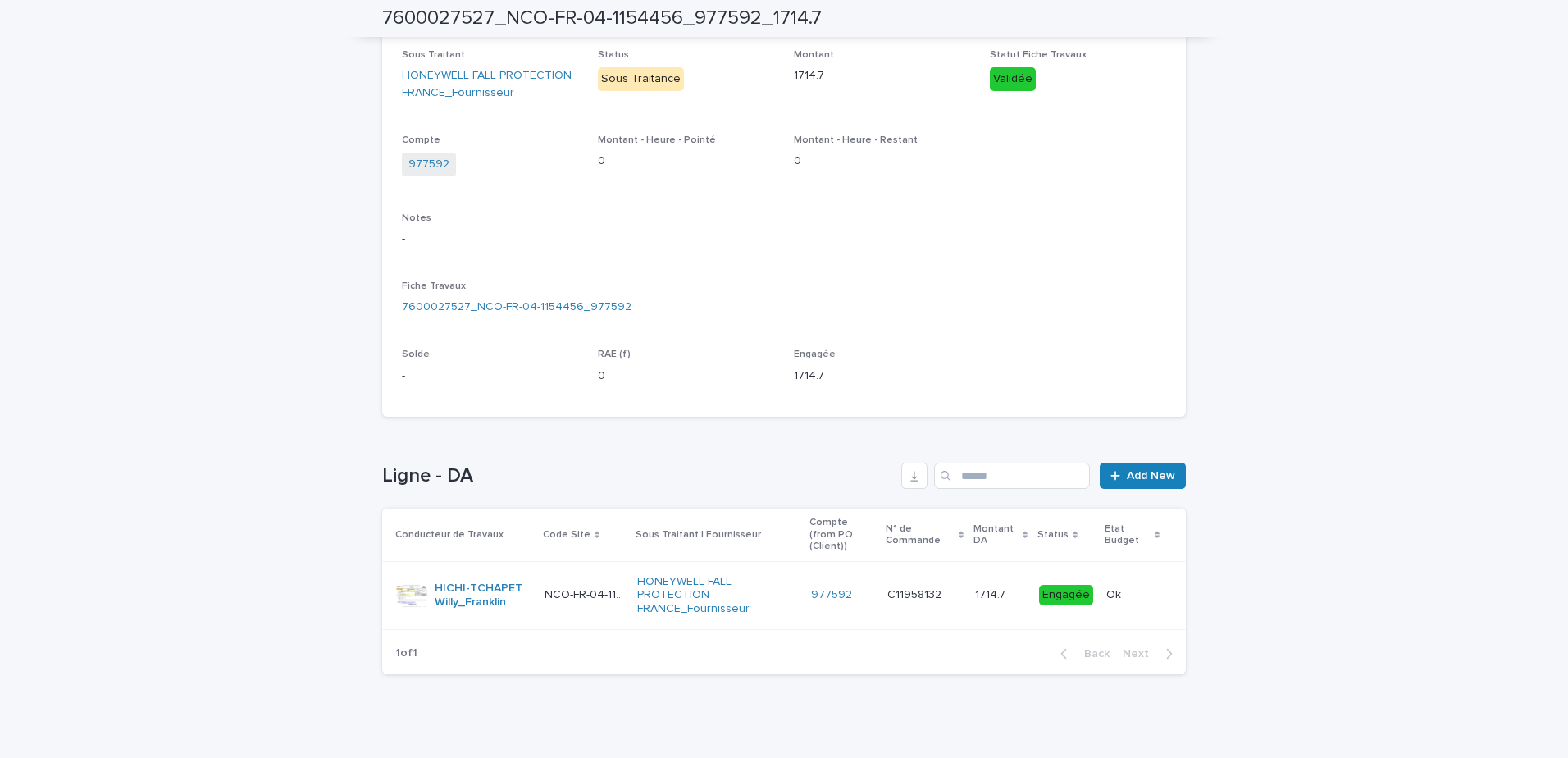
click at [900, 580] on p "C11958132" at bounding box center [917, 593] width 58 height 18
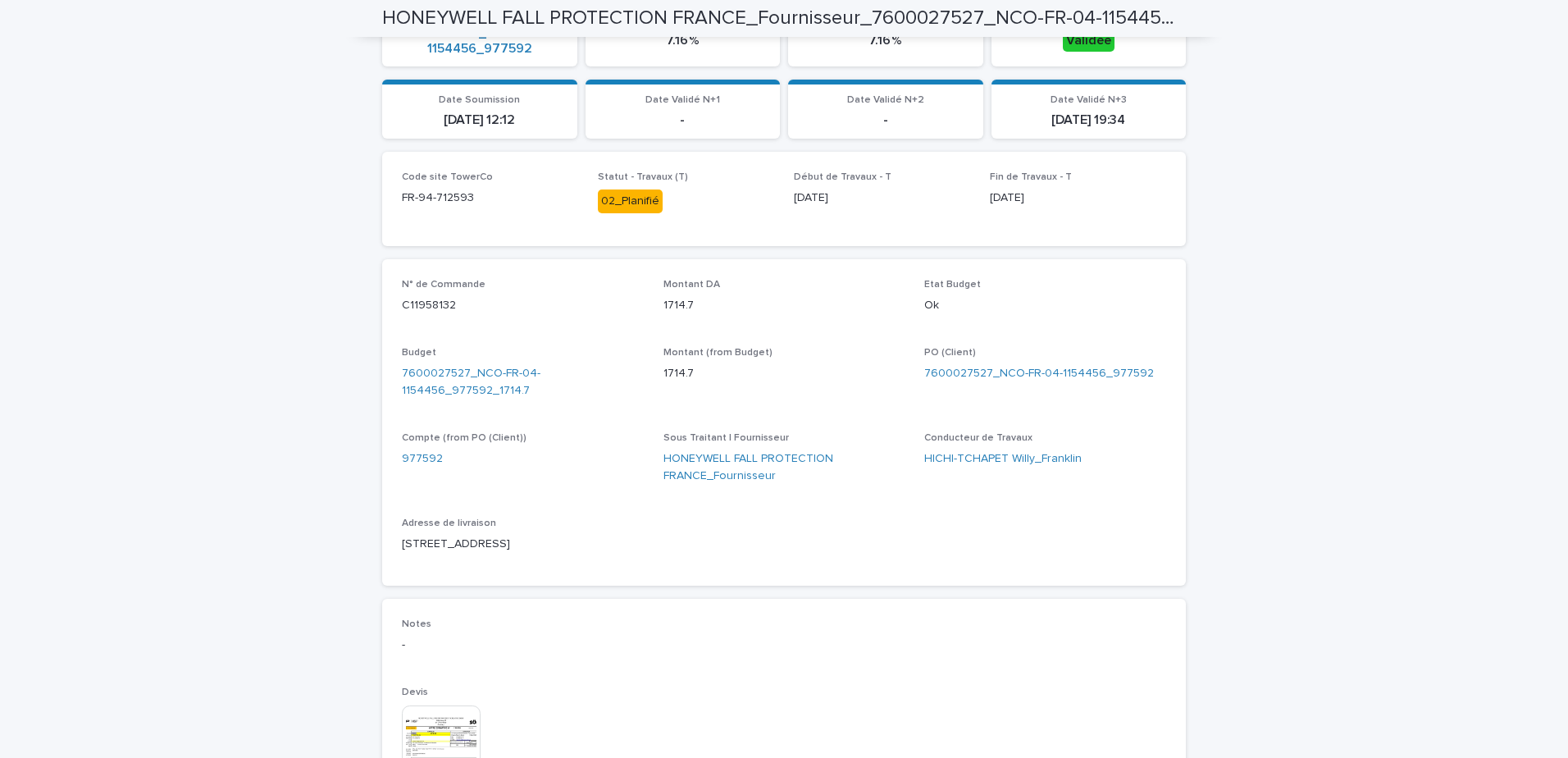
scroll to position [656, 0]
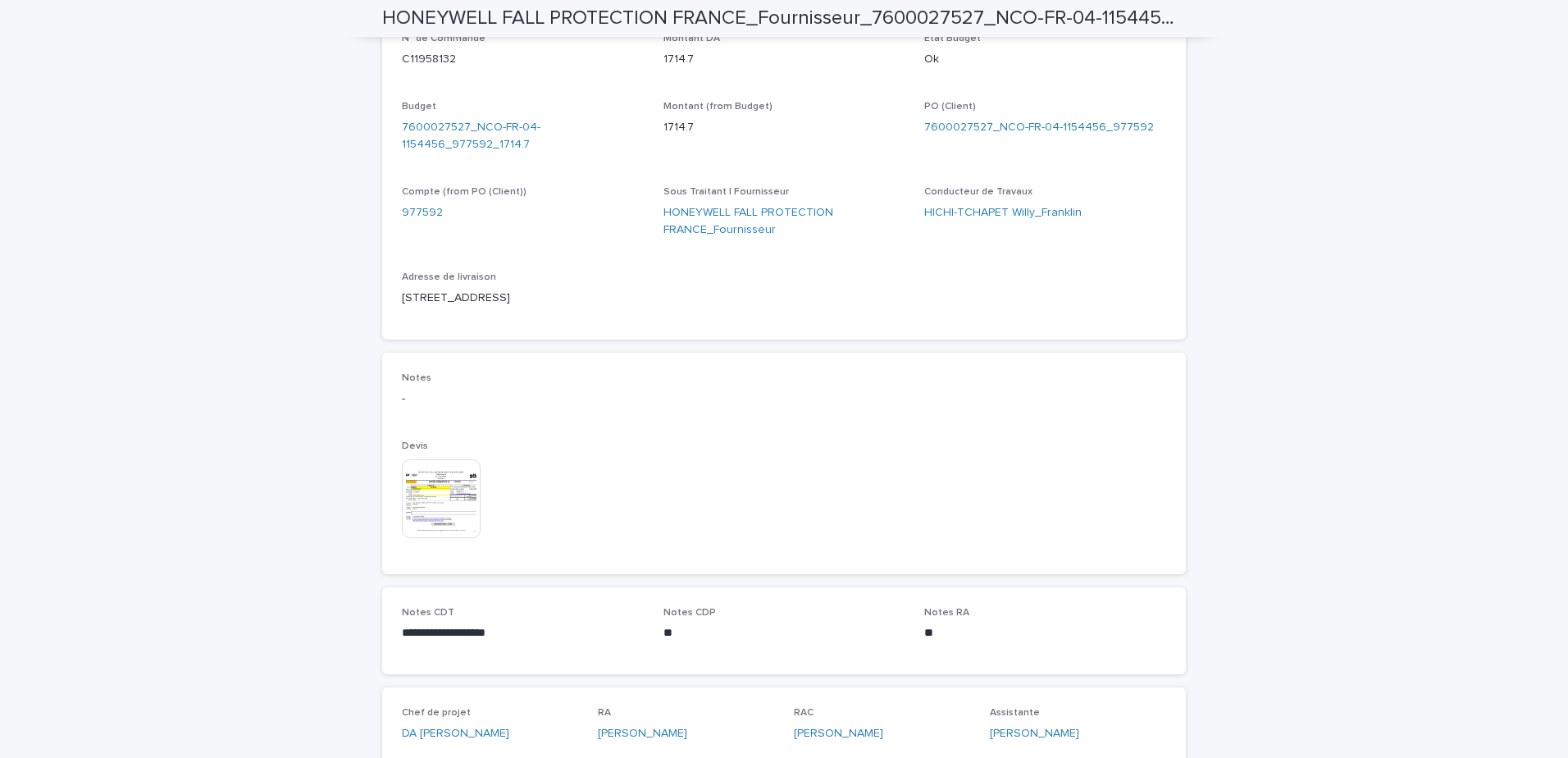
click at [450, 504] on img at bounding box center [441, 498] width 79 height 79
